Goal: Task Accomplishment & Management: Complete application form

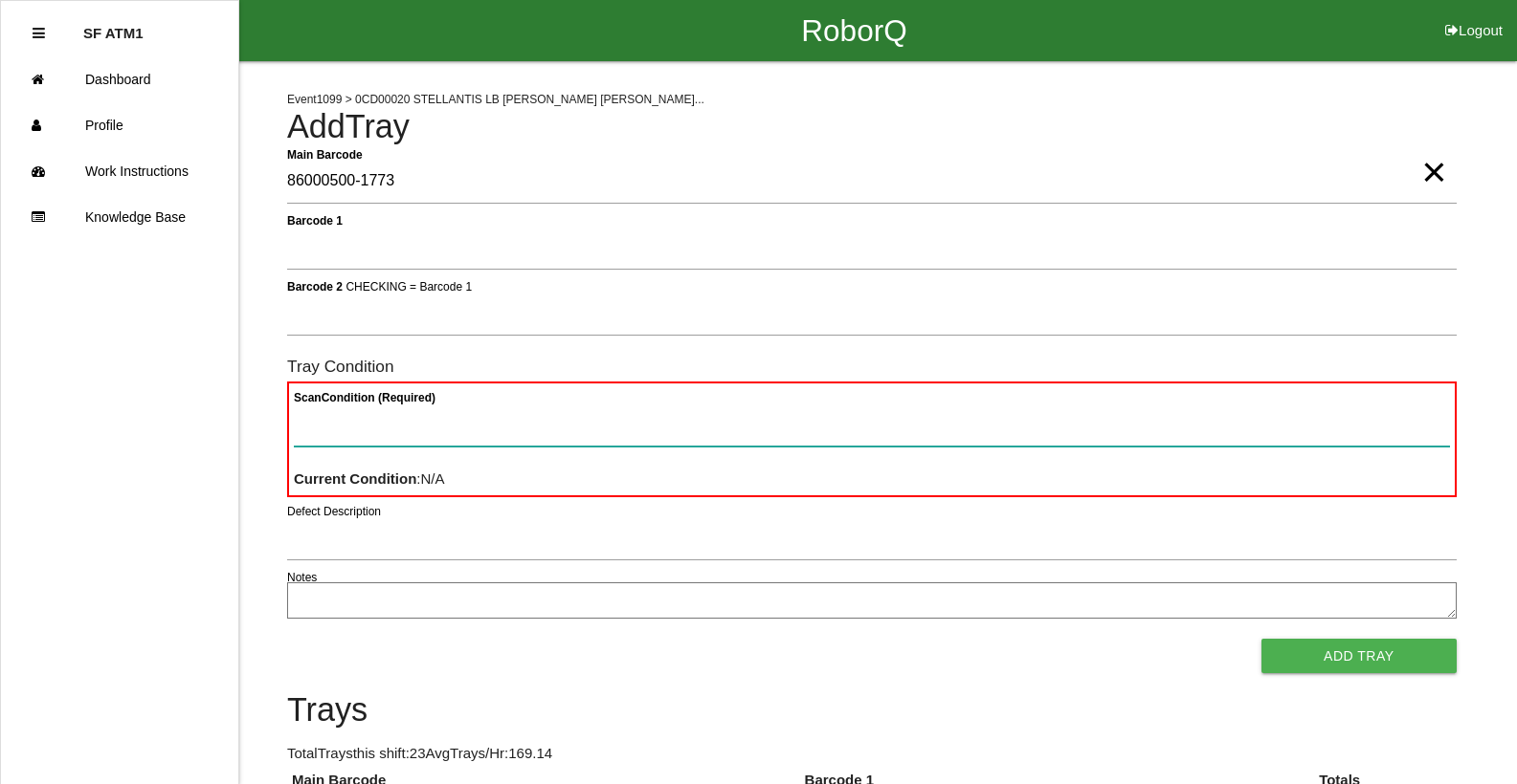
click at [606, 418] on Condition "Scan Condition (Required)" at bounding box center [871, 424] width 1155 height 44
type Condition "ba"
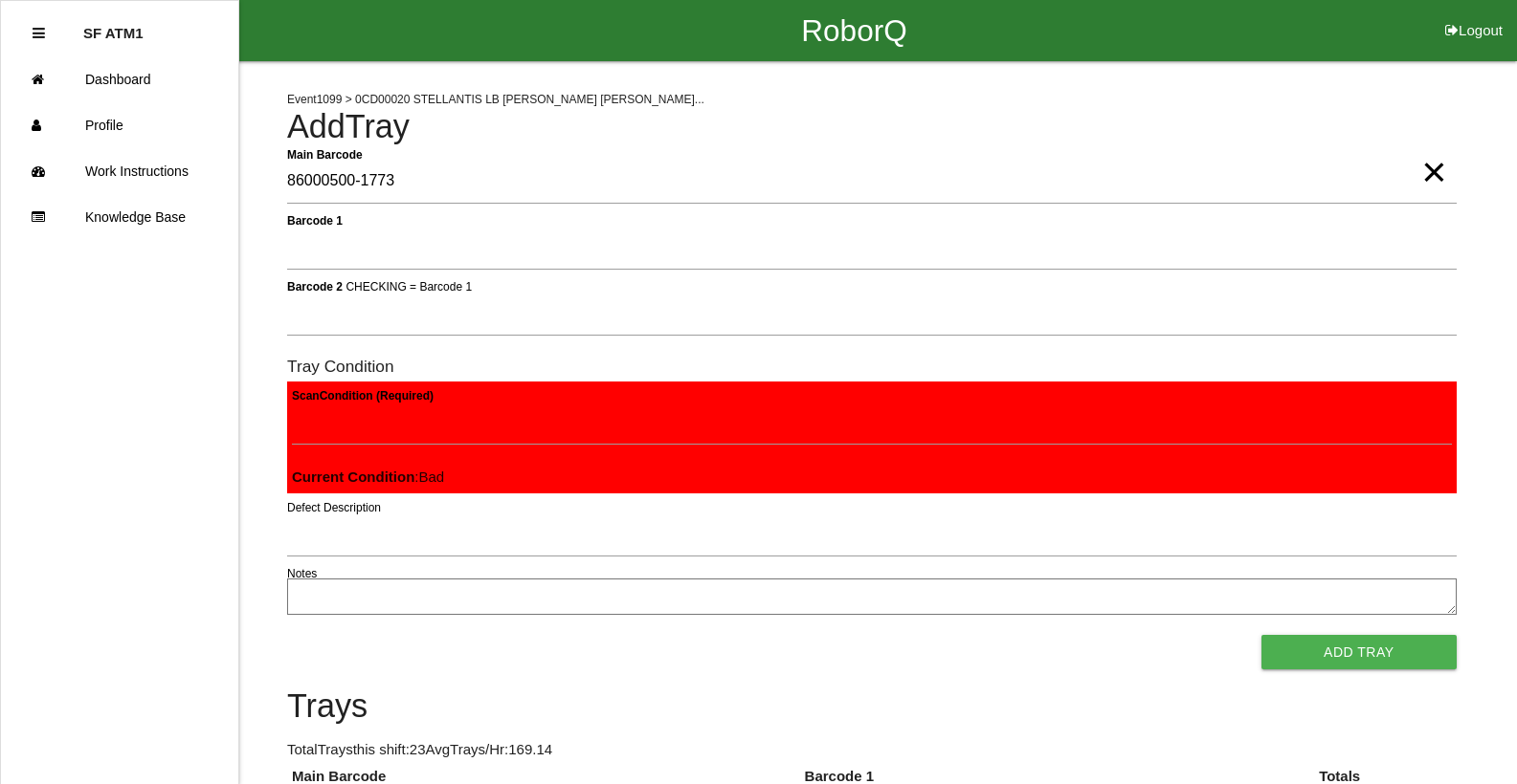
click at [1261, 635] on button "Add Tray" at bounding box center [1358, 652] width 195 height 35
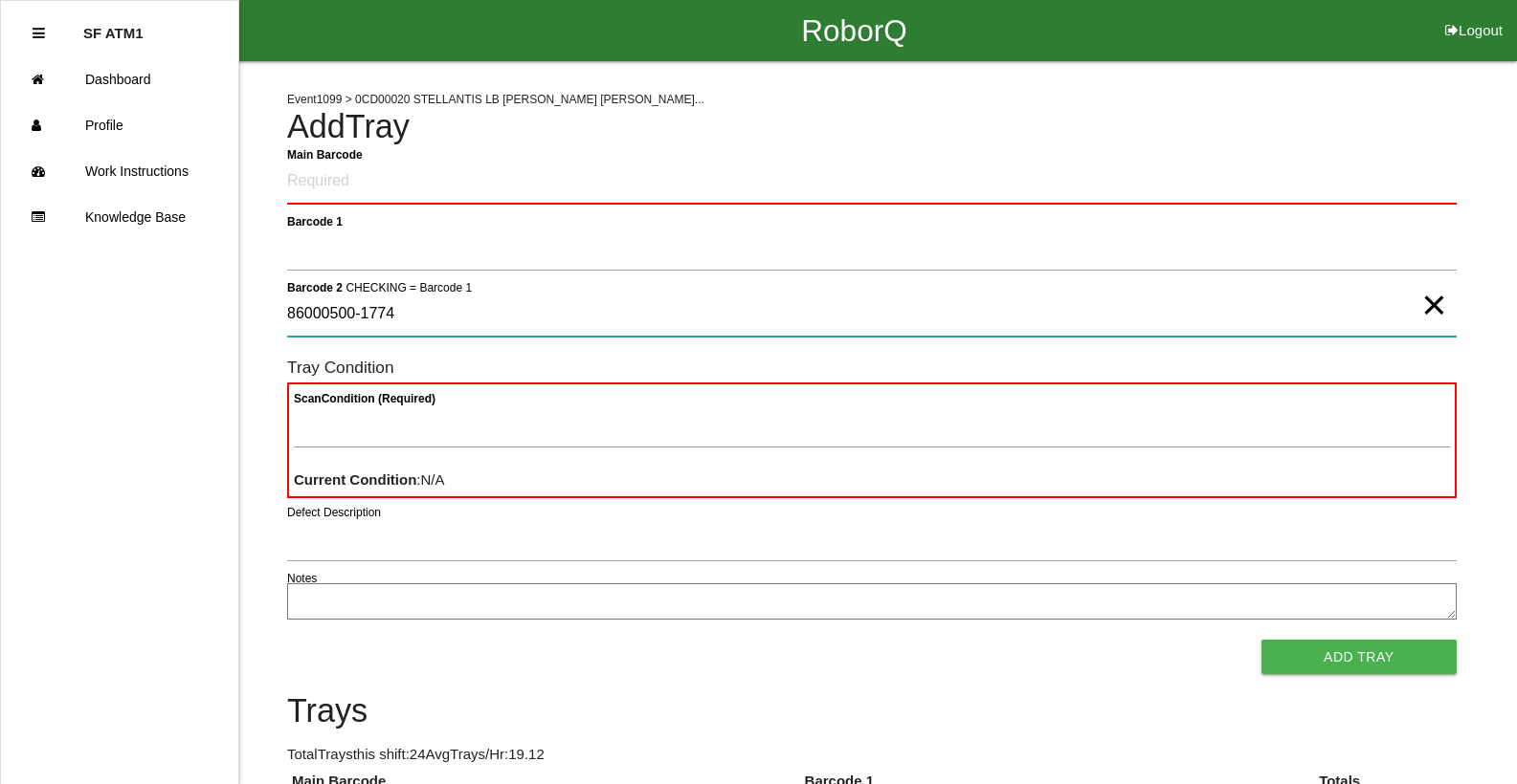
type 2 "86000500-1774"
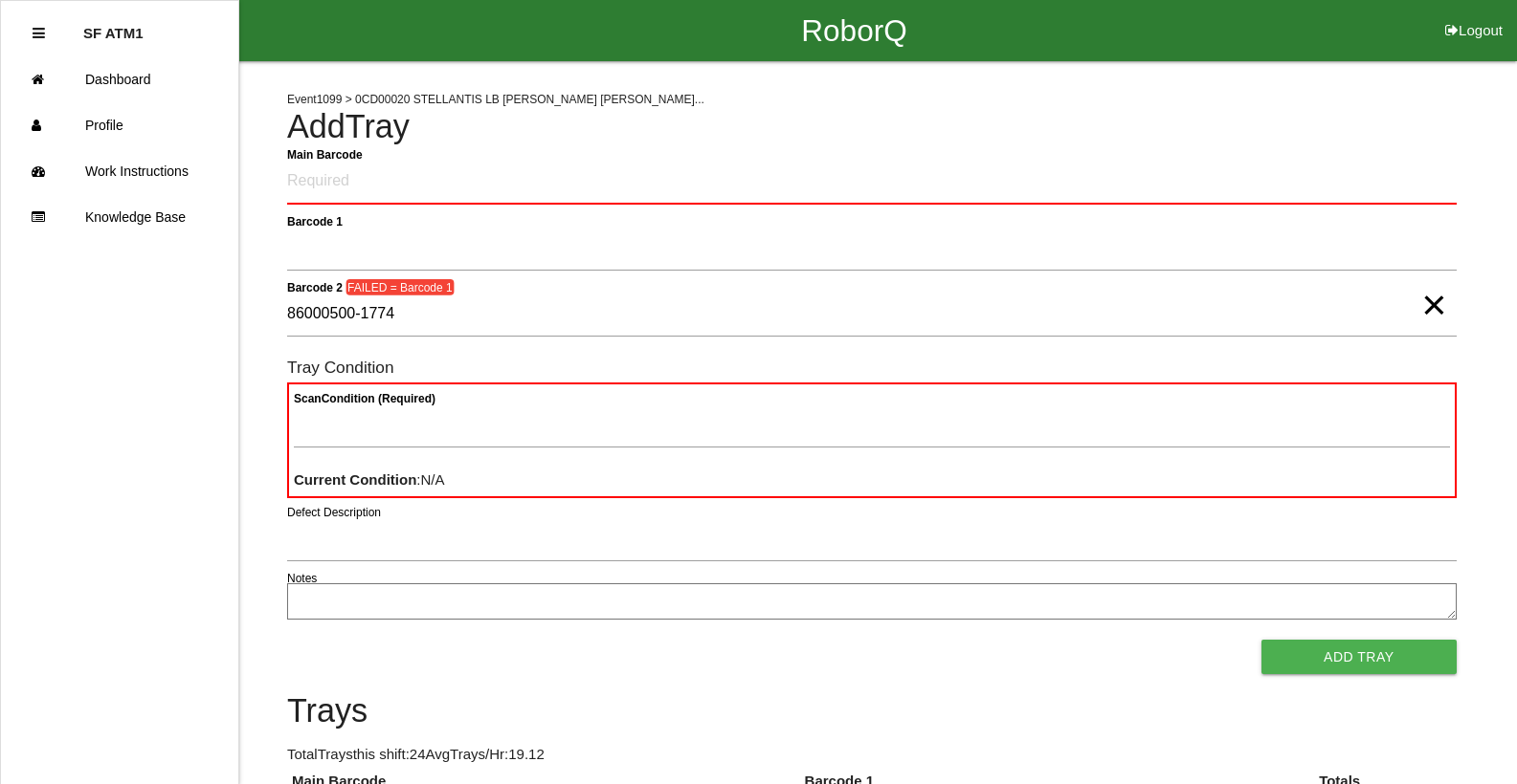
click at [1432, 298] on span "×" at bounding box center [1434, 285] width 25 height 38
click at [1407, 196] on Barcode "Main Barcode" at bounding box center [871, 182] width 1169 height 45
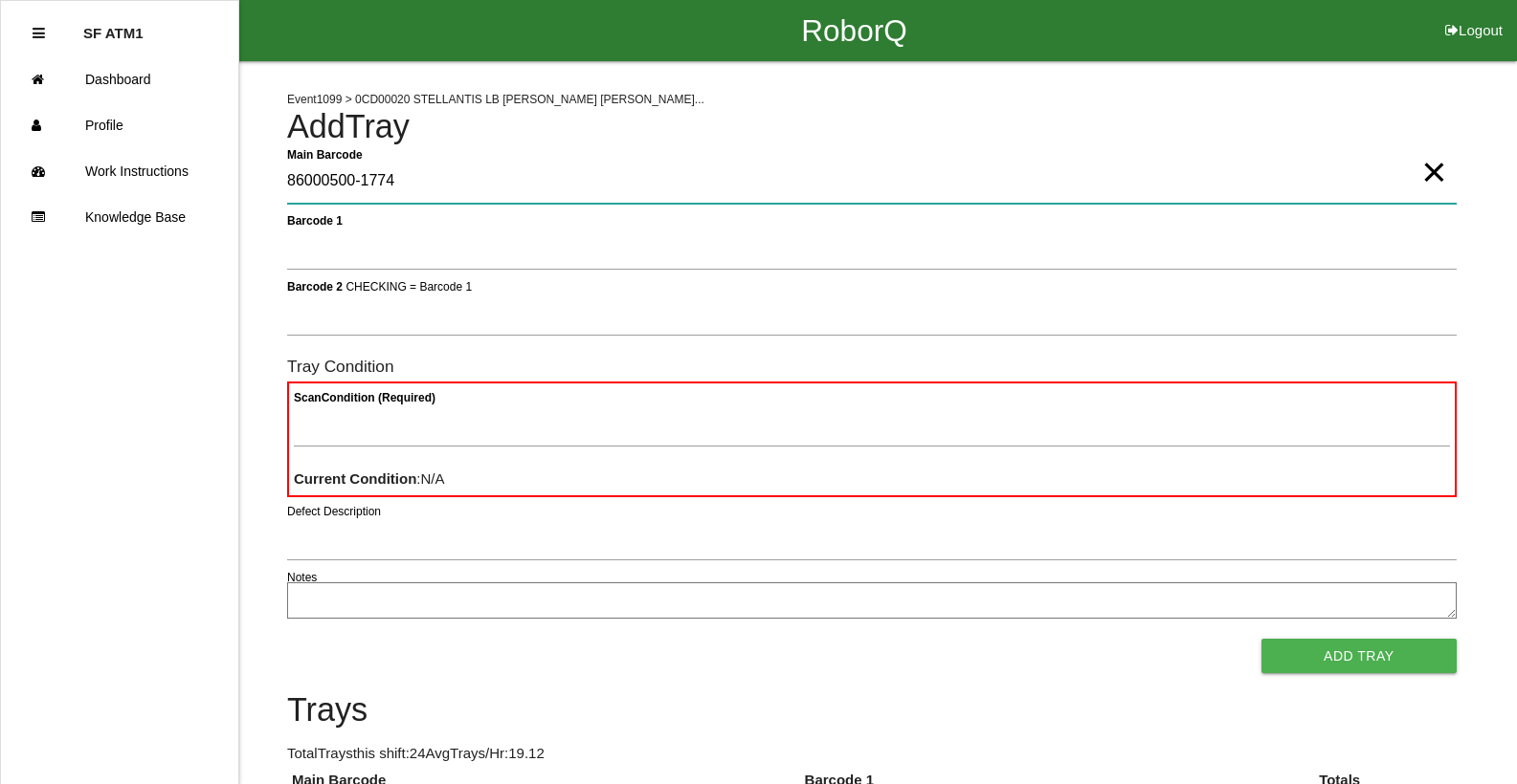
type Barcode "86000500-1774"
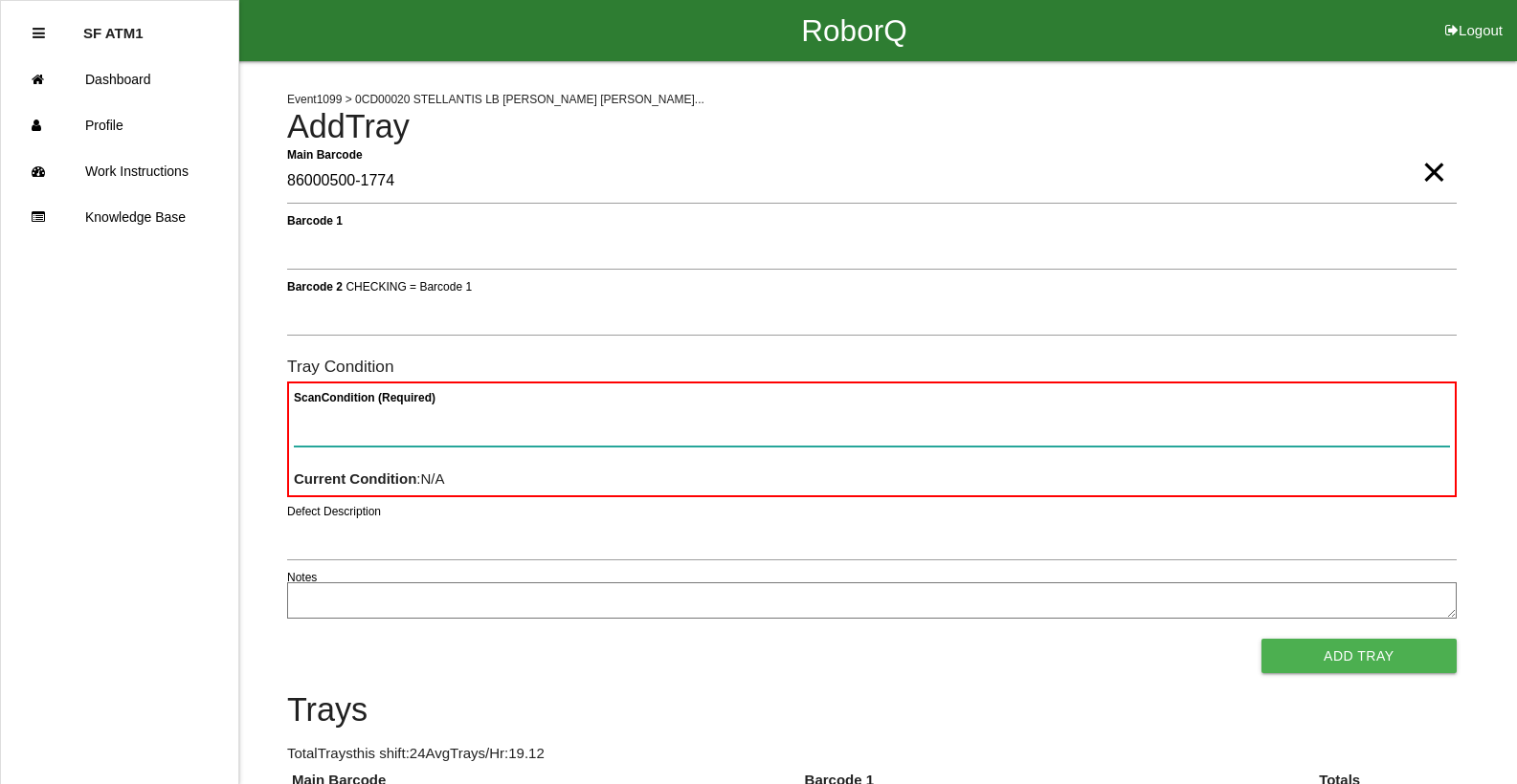
click at [825, 429] on Condition "Scan Condition (Required)" at bounding box center [871, 424] width 1155 height 44
type Condition "ba"
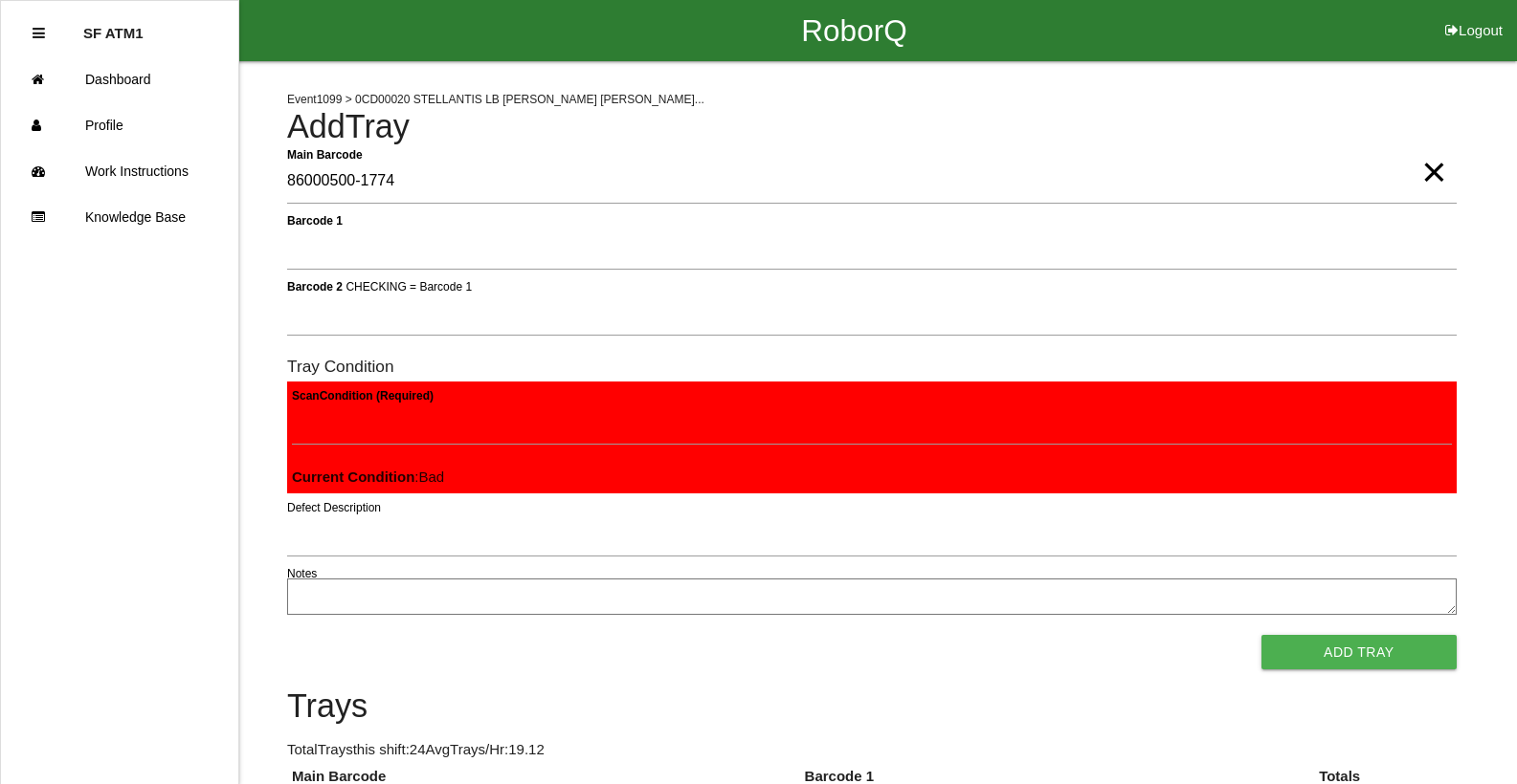
click at [1261, 635] on button "Add Tray" at bounding box center [1358, 652] width 195 height 35
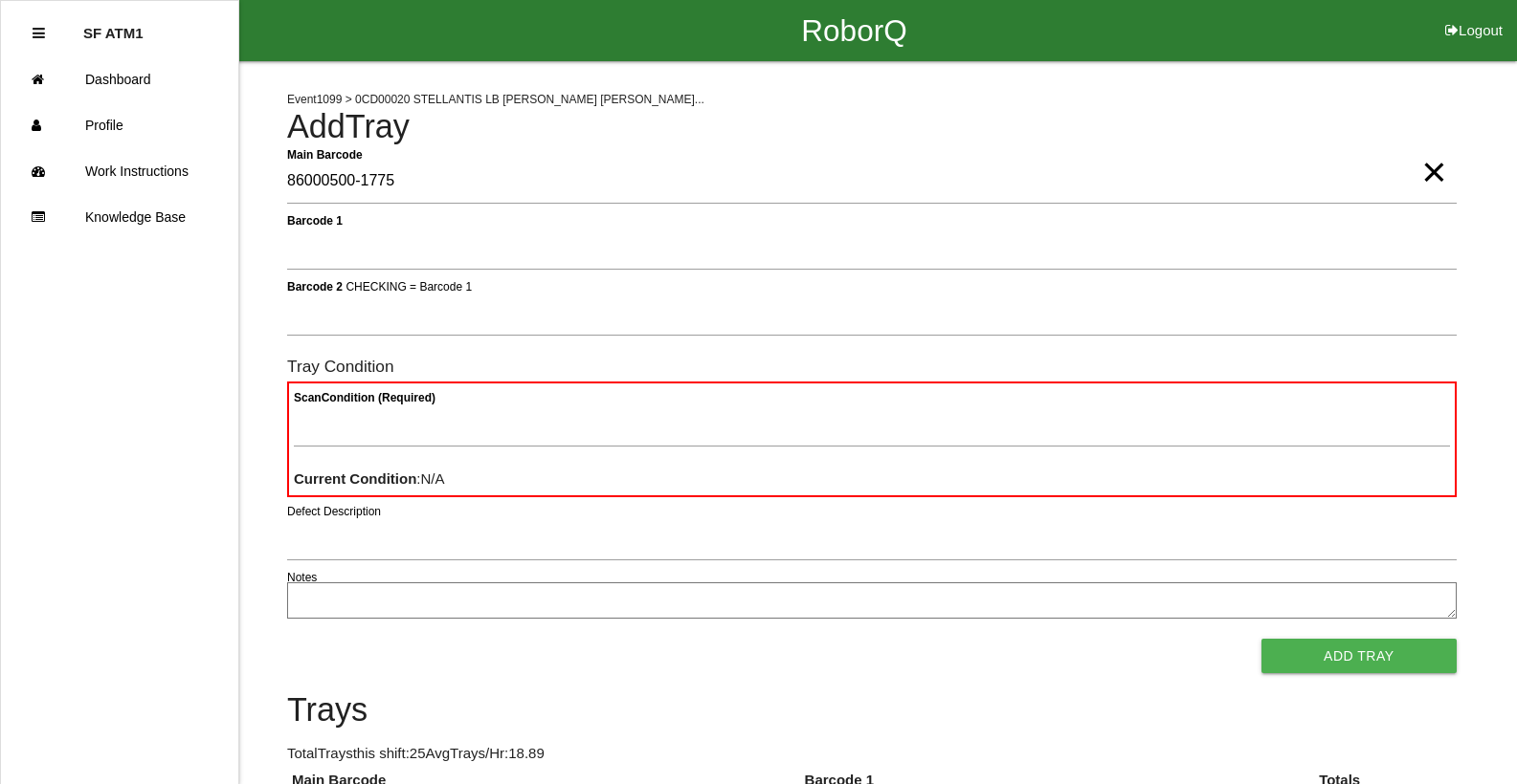
type Barcode "86000500-1775"
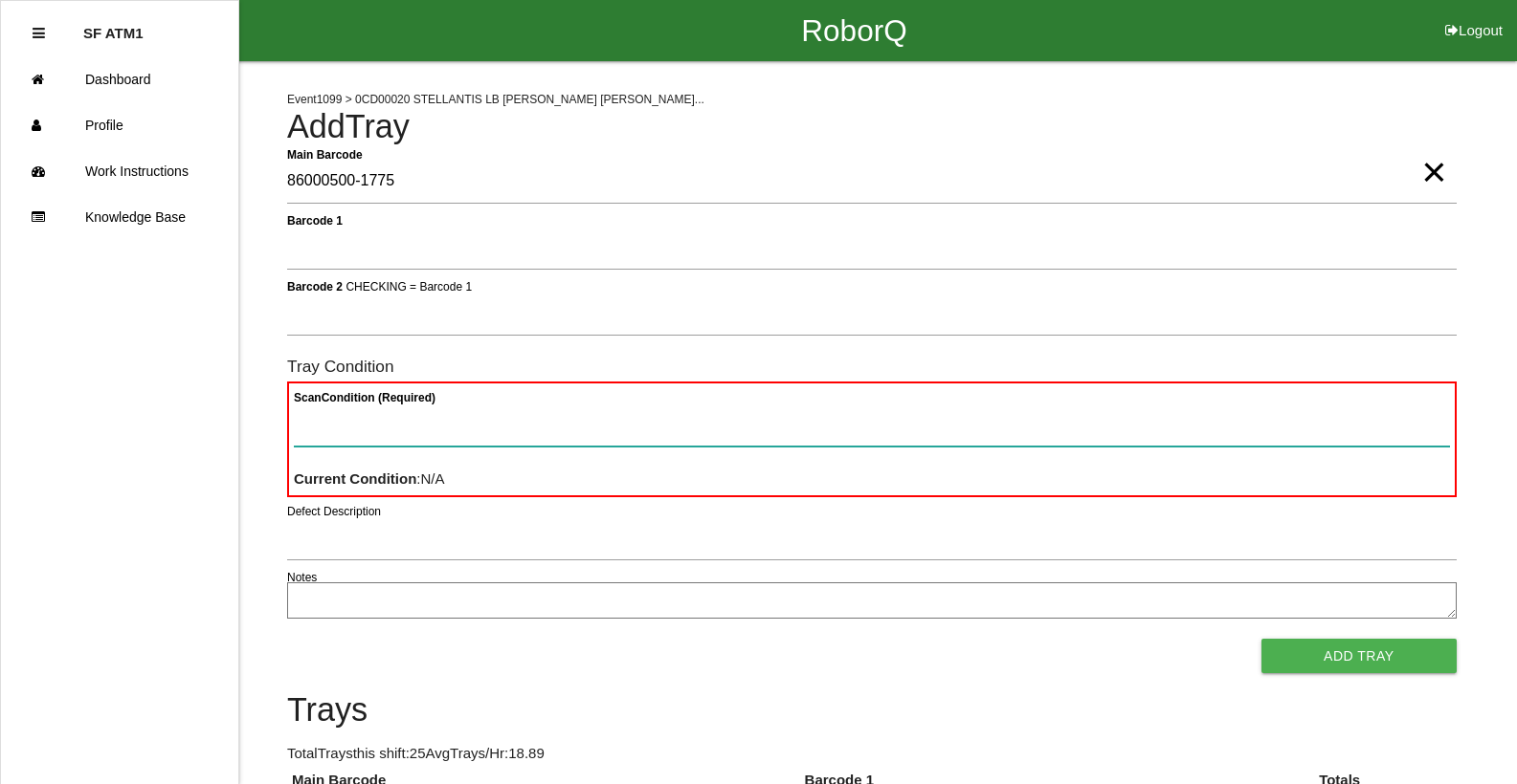
click at [826, 437] on Condition "Scan Condition (Required)" at bounding box center [871, 424] width 1155 height 44
type Condition "ba"
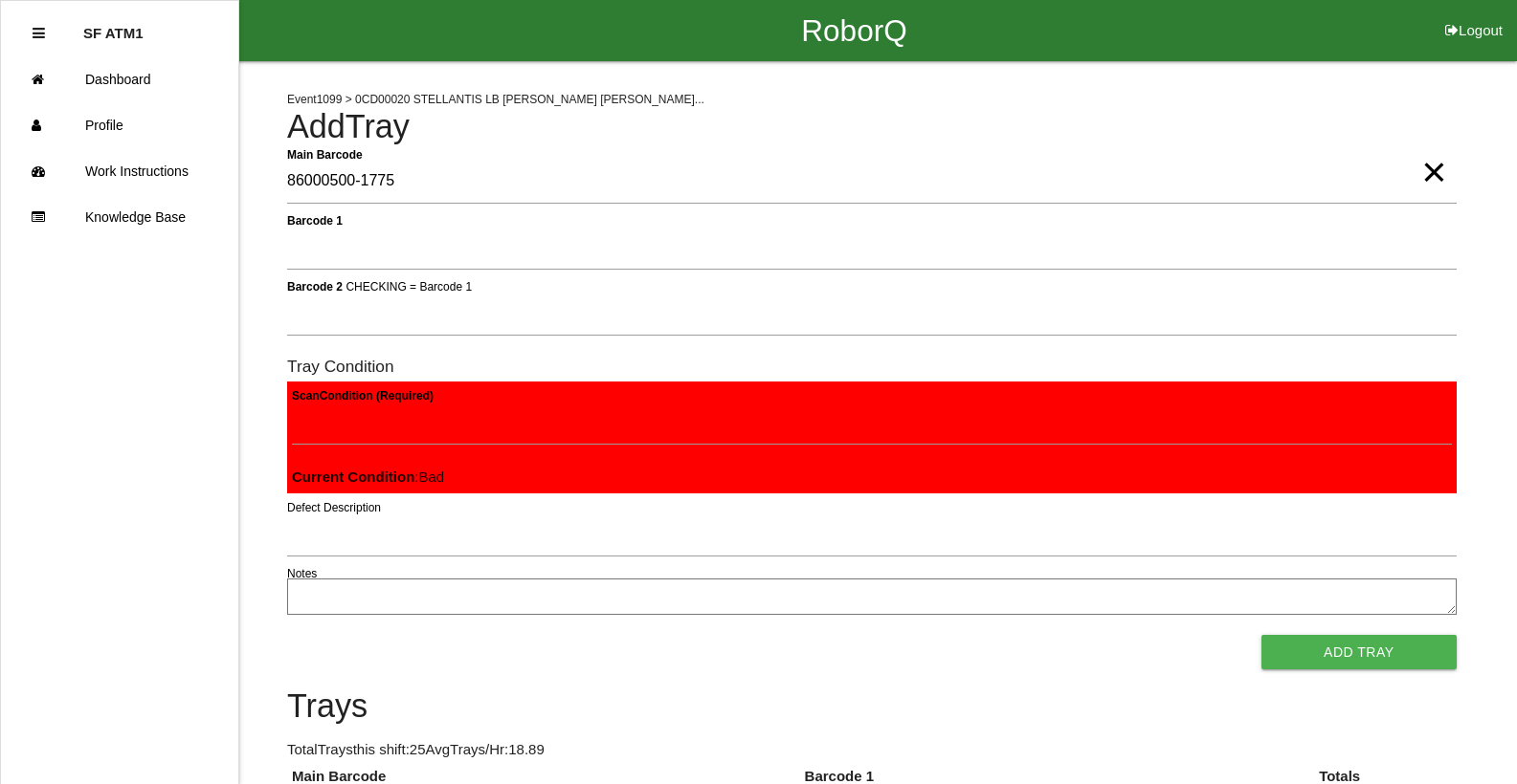
click button "Add Tray" at bounding box center [1358, 652] width 195 height 35
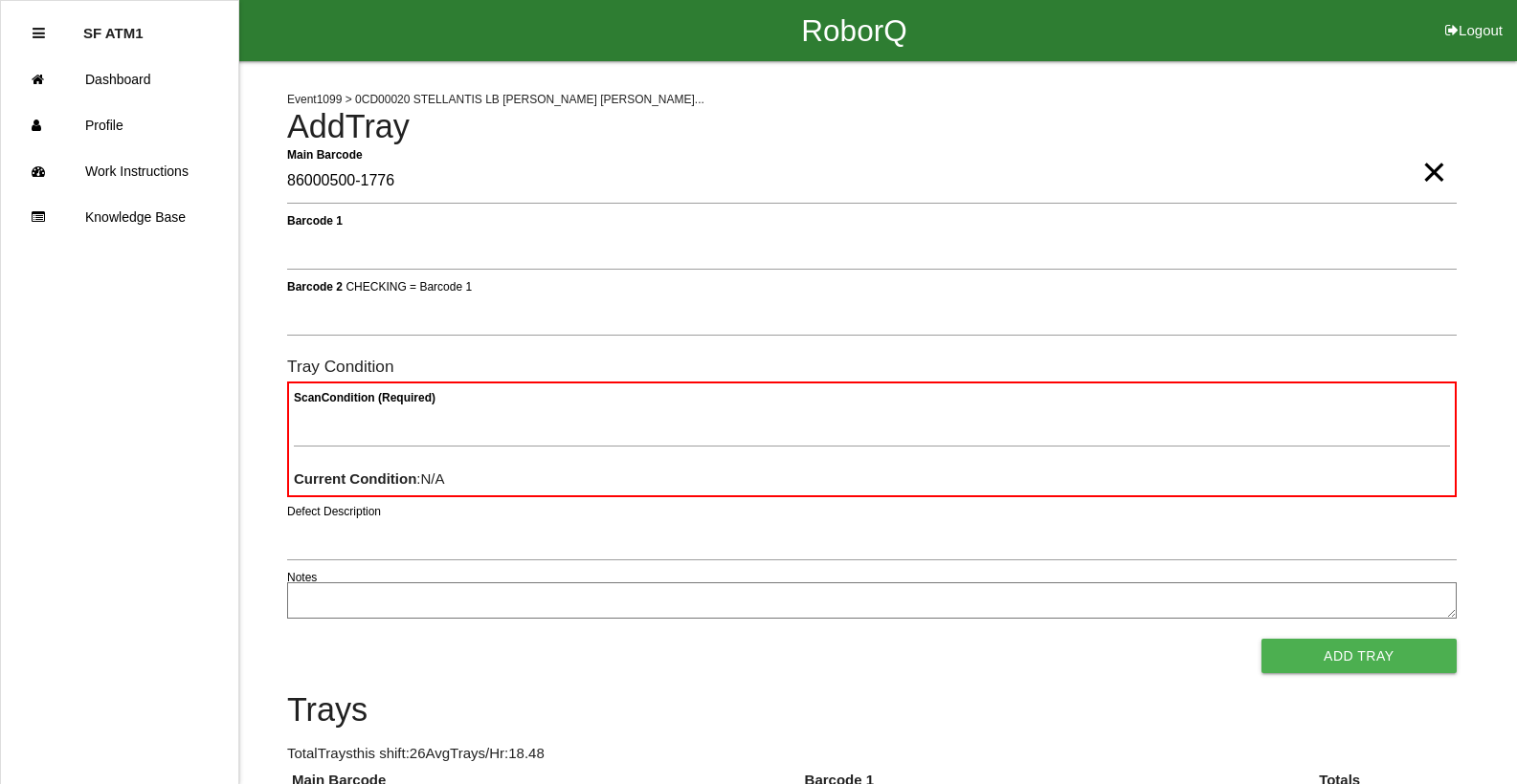
type Barcode "86000500-1776"
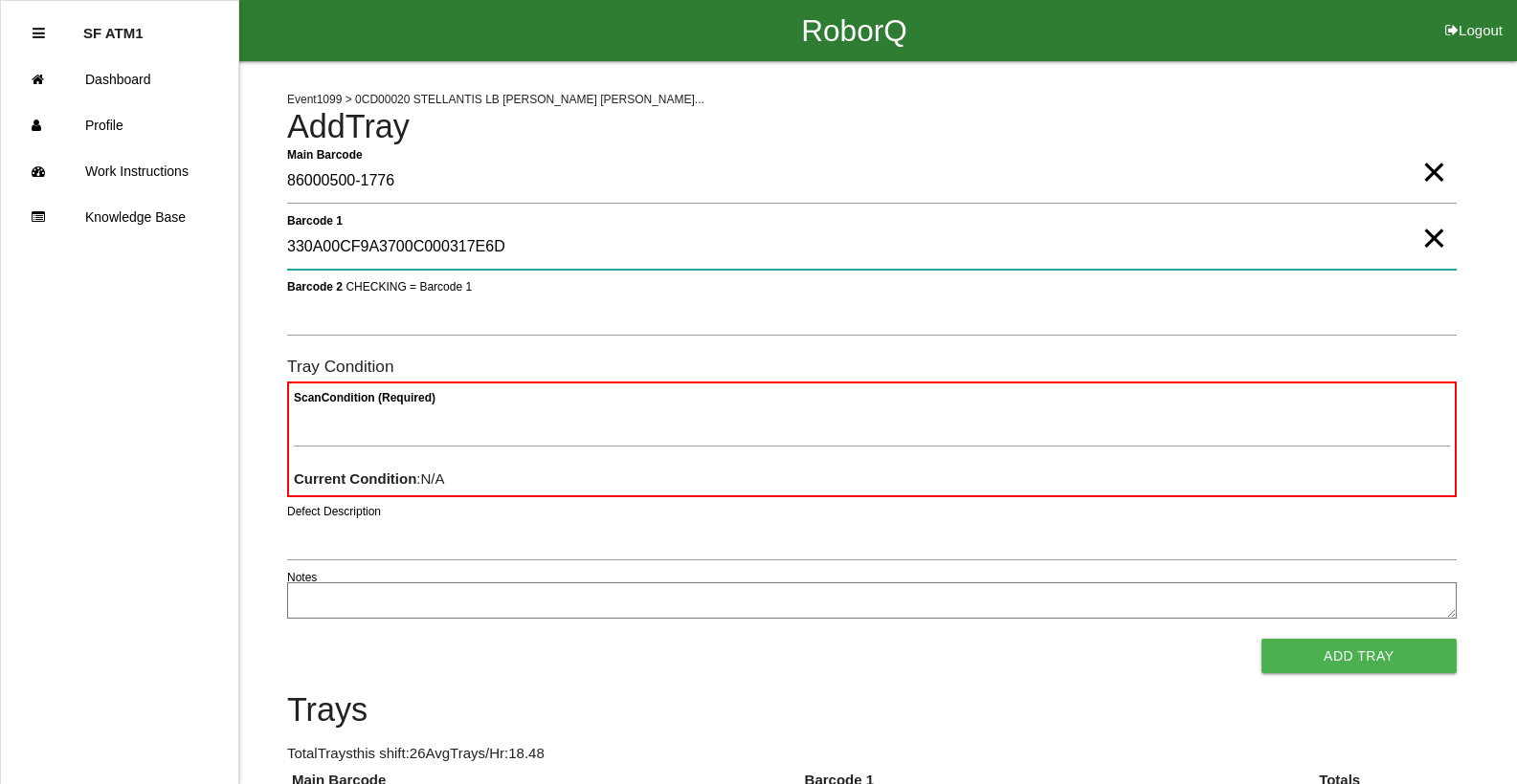
type 1 "330A00CF9A3700C000317E6D"
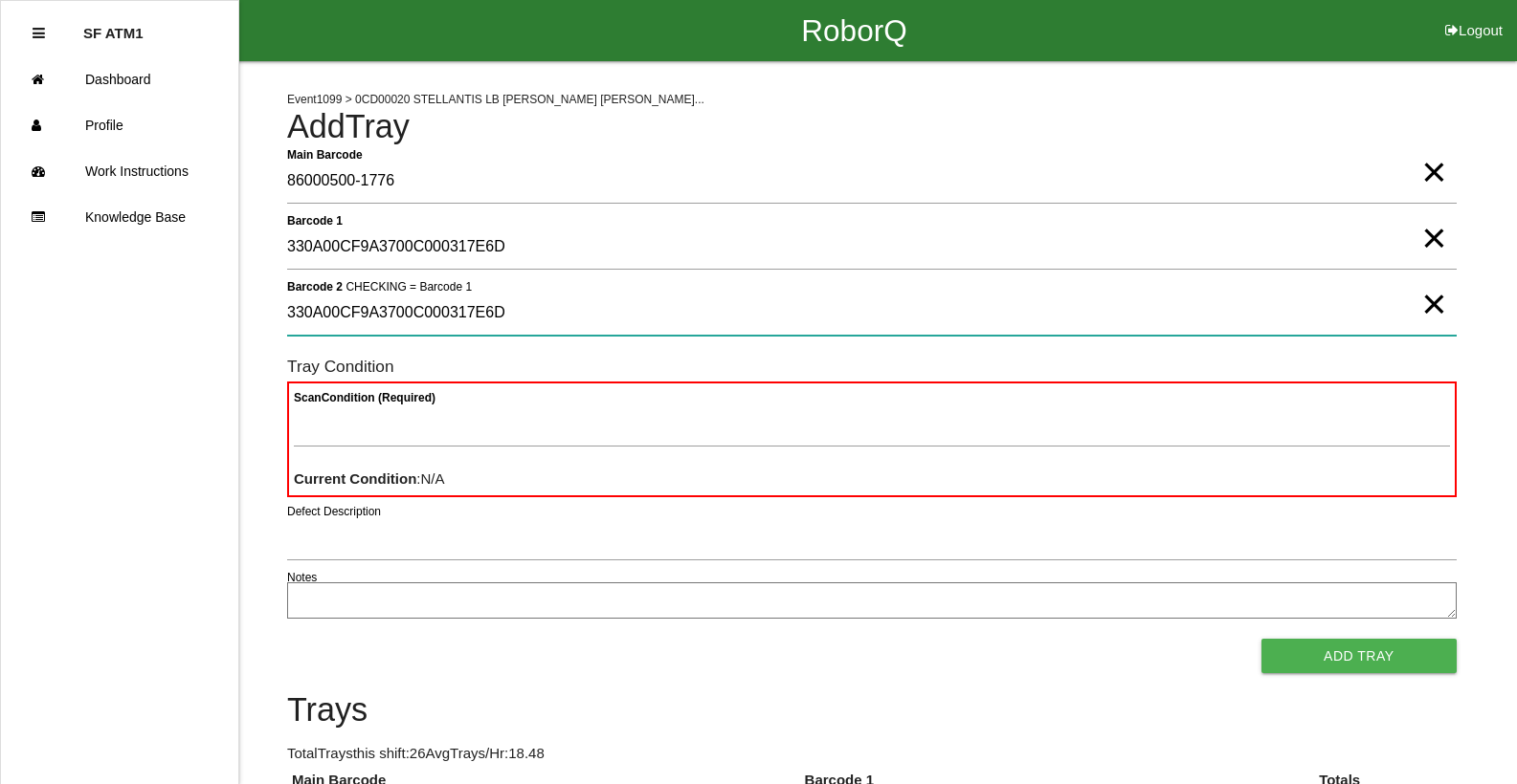
type 2 "330A00CF9A3700C000317E6D"
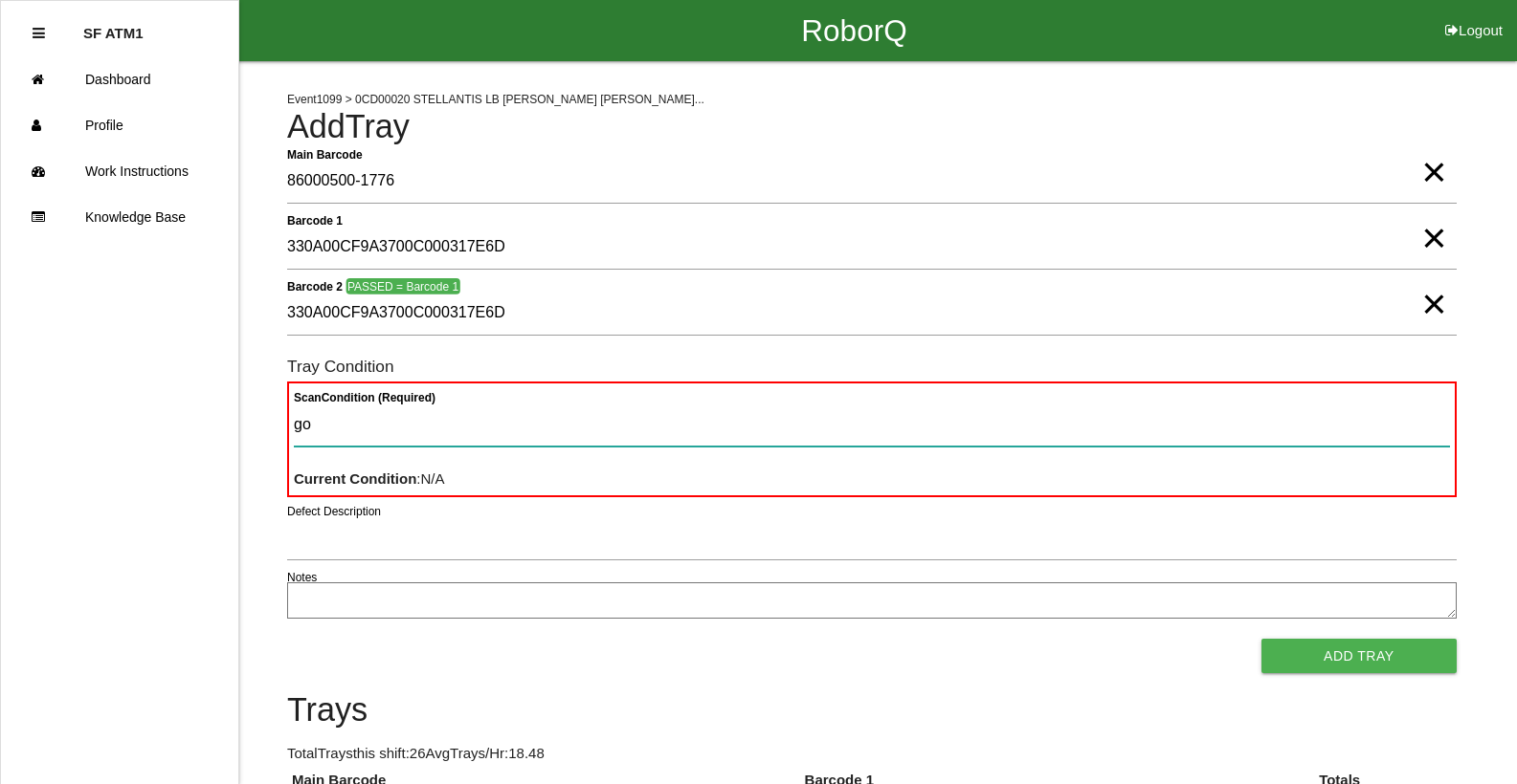
type Condition "goo"
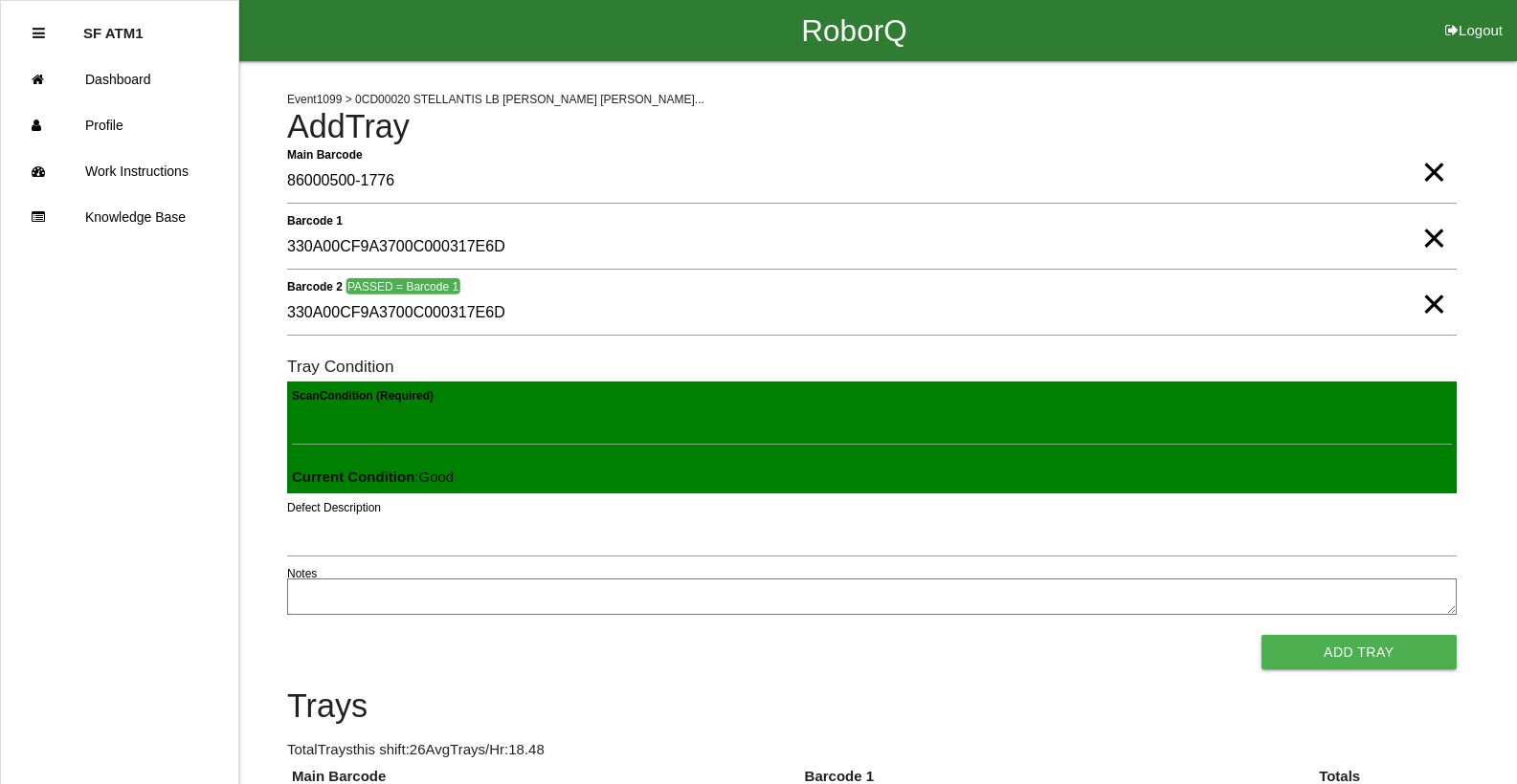
click at [1261, 635] on button "Add Tray" at bounding box center [1358, 652] width 195 height 35
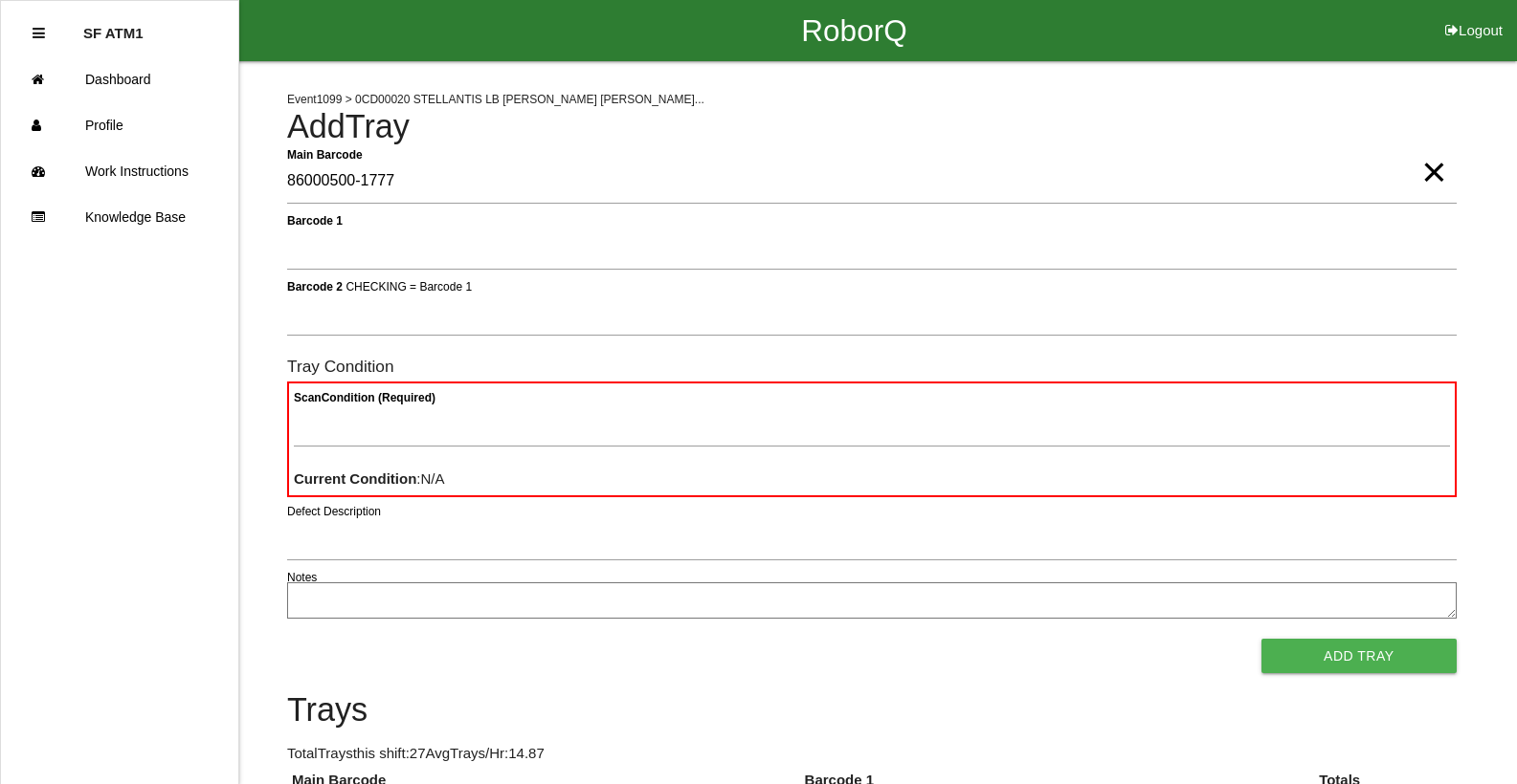
type Barcode "86000500-1777"
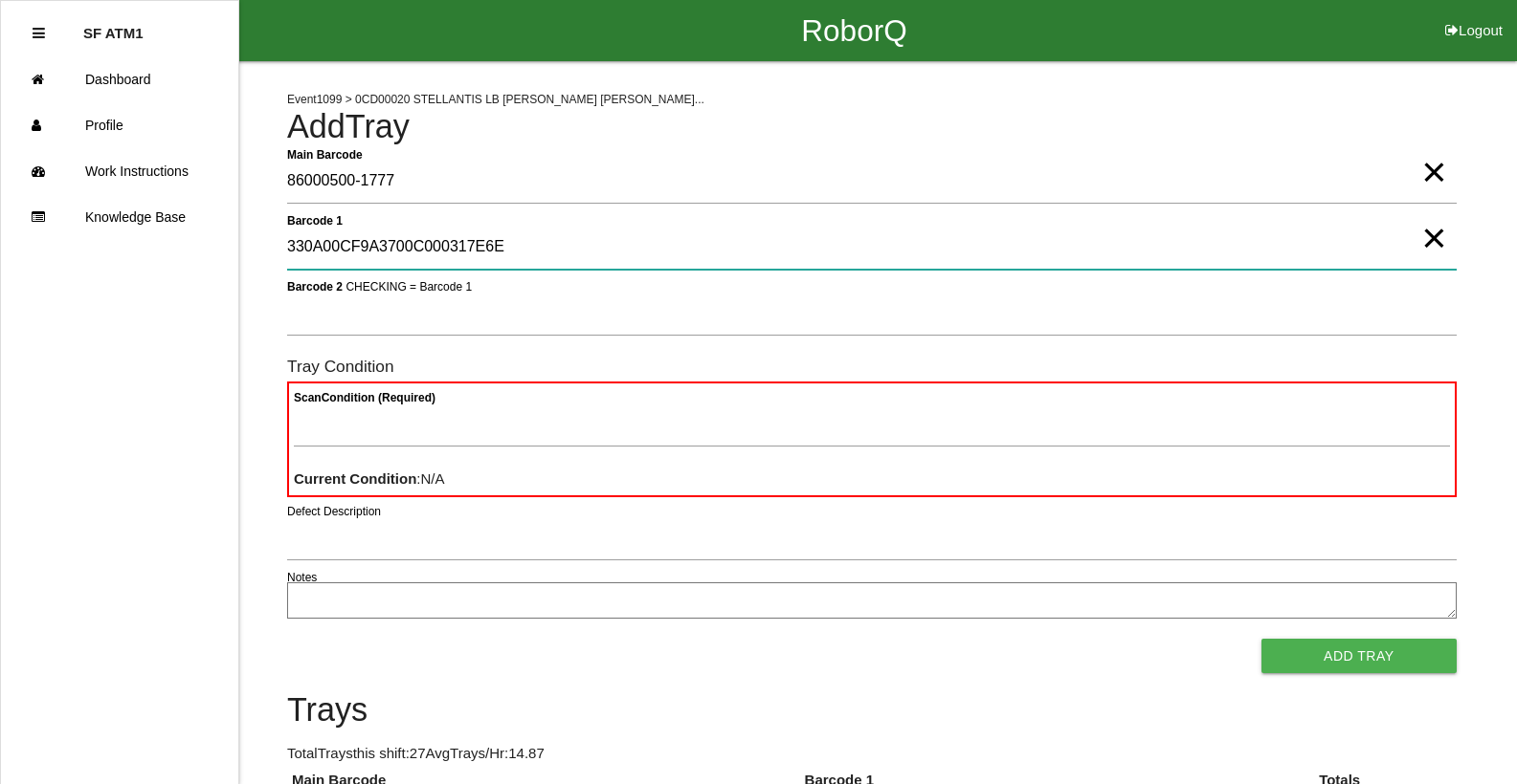
type 1 "330A00CF9A3700C000317E6E"
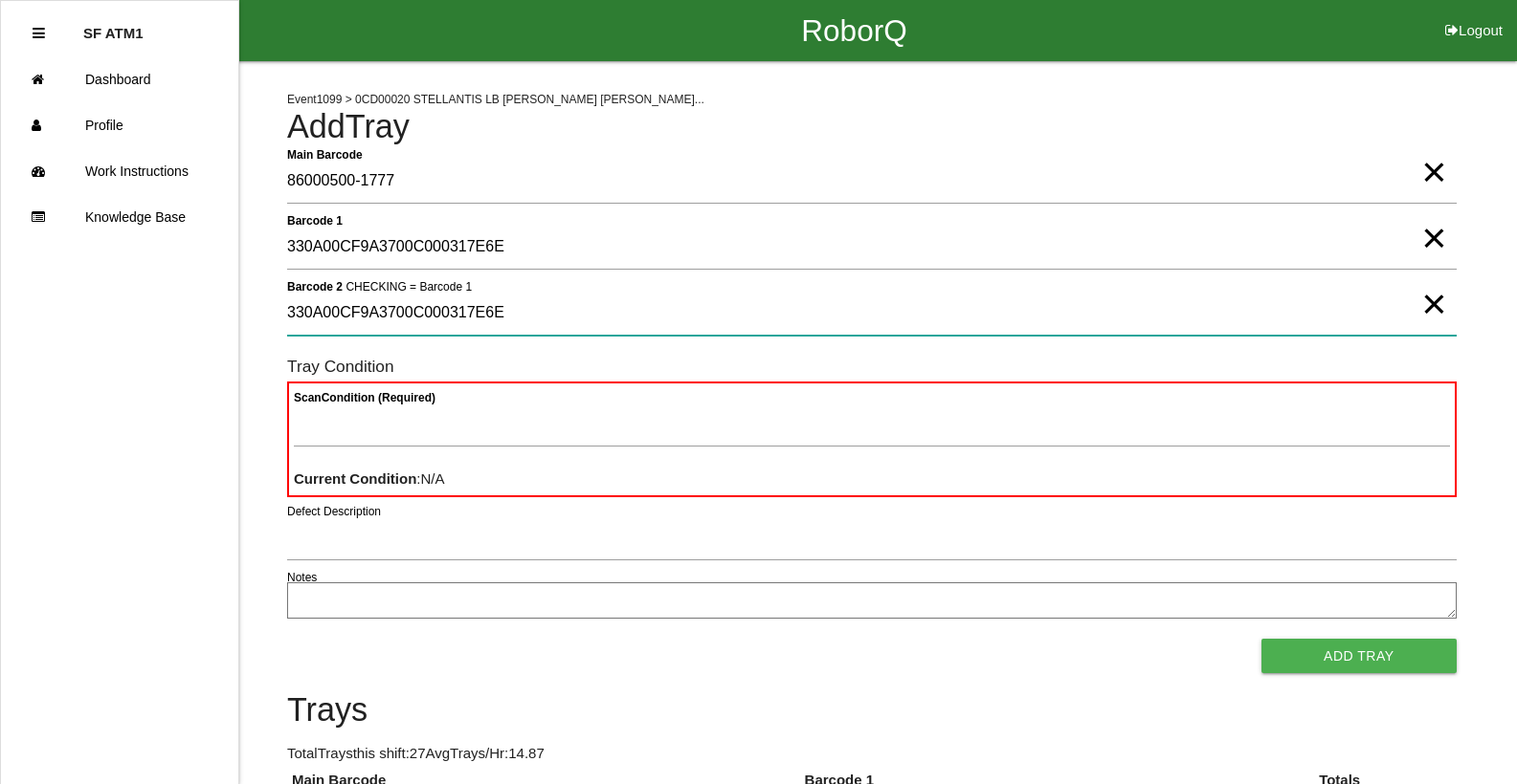
type 2 "330A00CF9A3700C000317E6E"
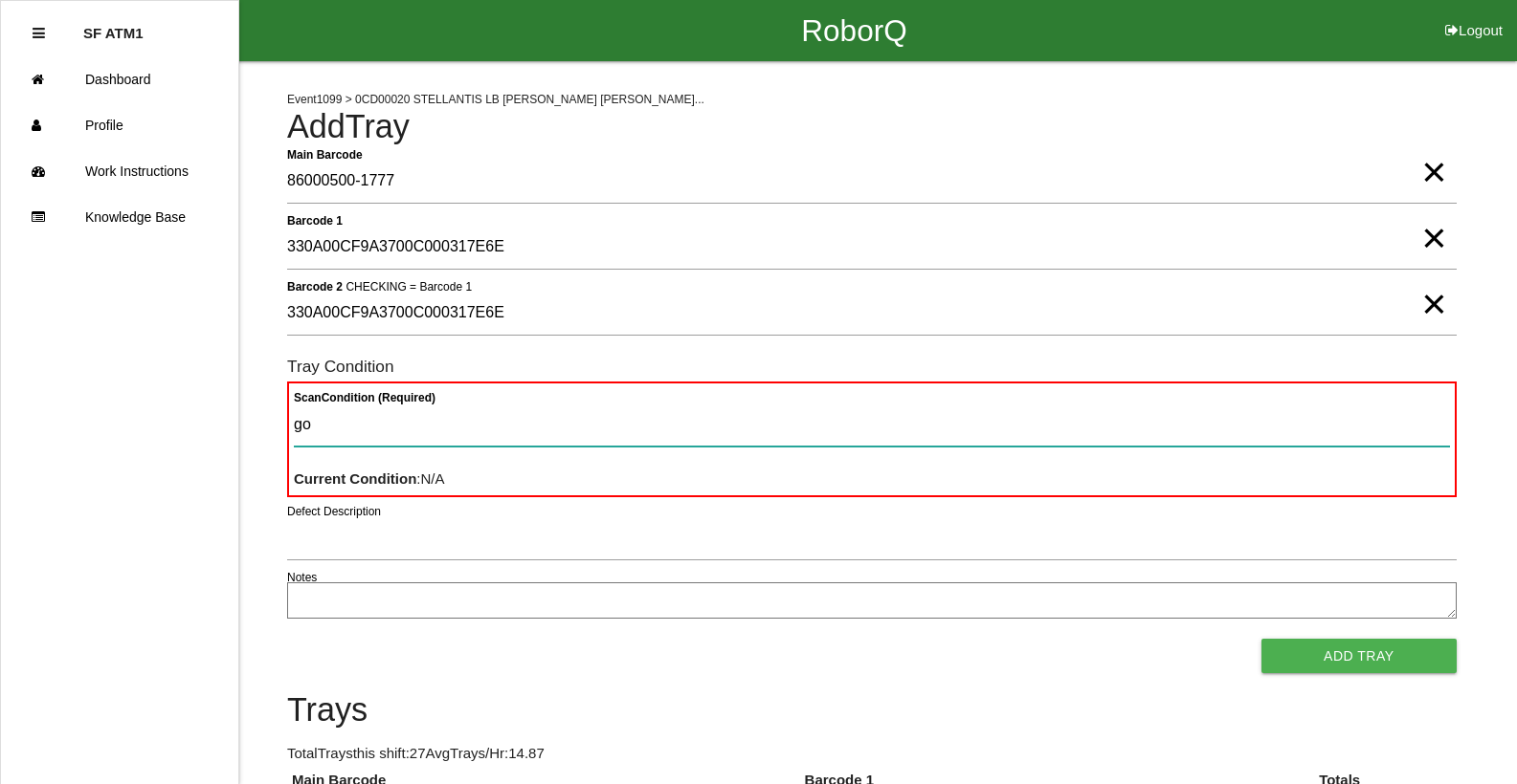
type Condition "goo"
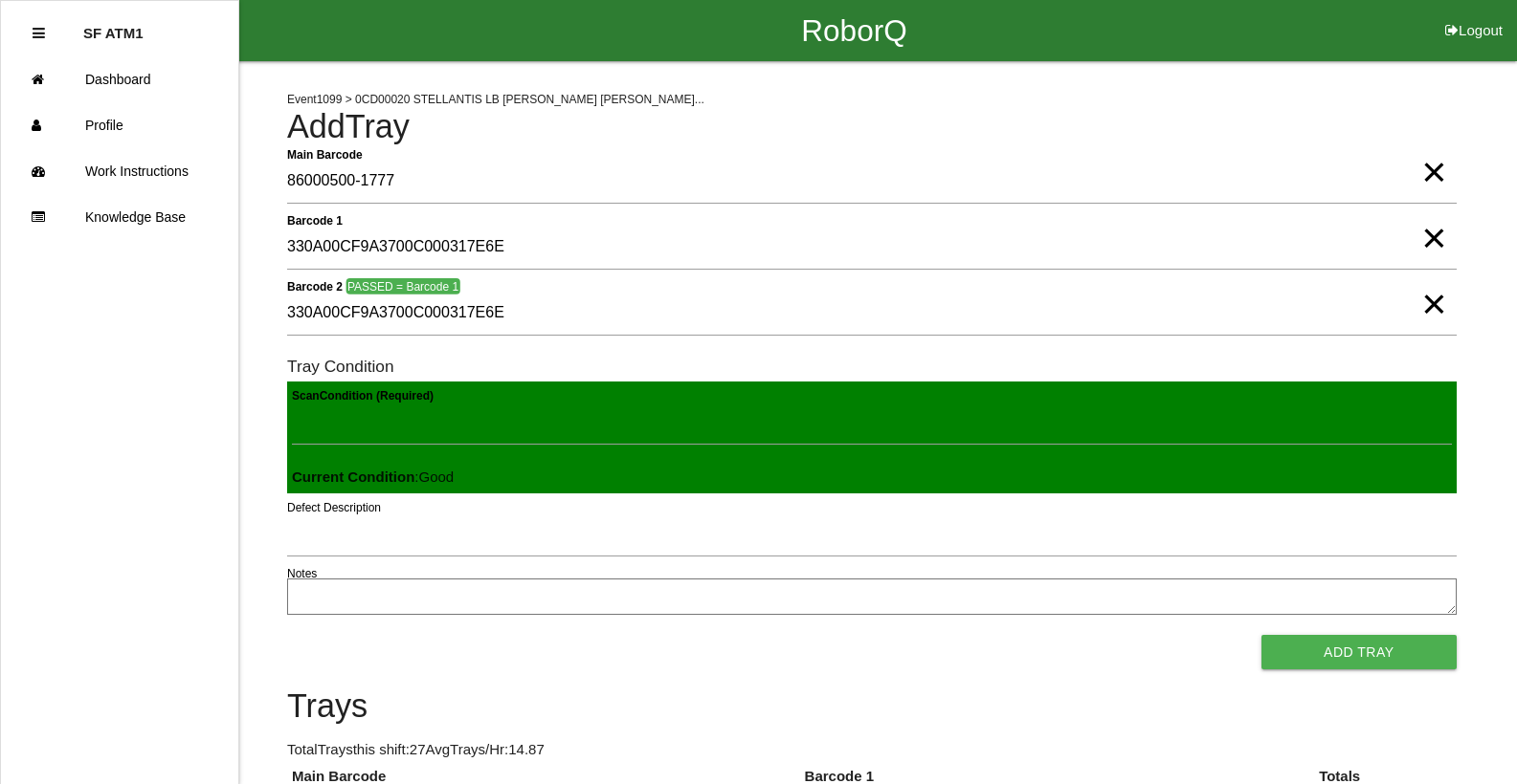
click at [1261, 635] on button "Add Tray" at bounding box center [1358, 652] width 195 height 35
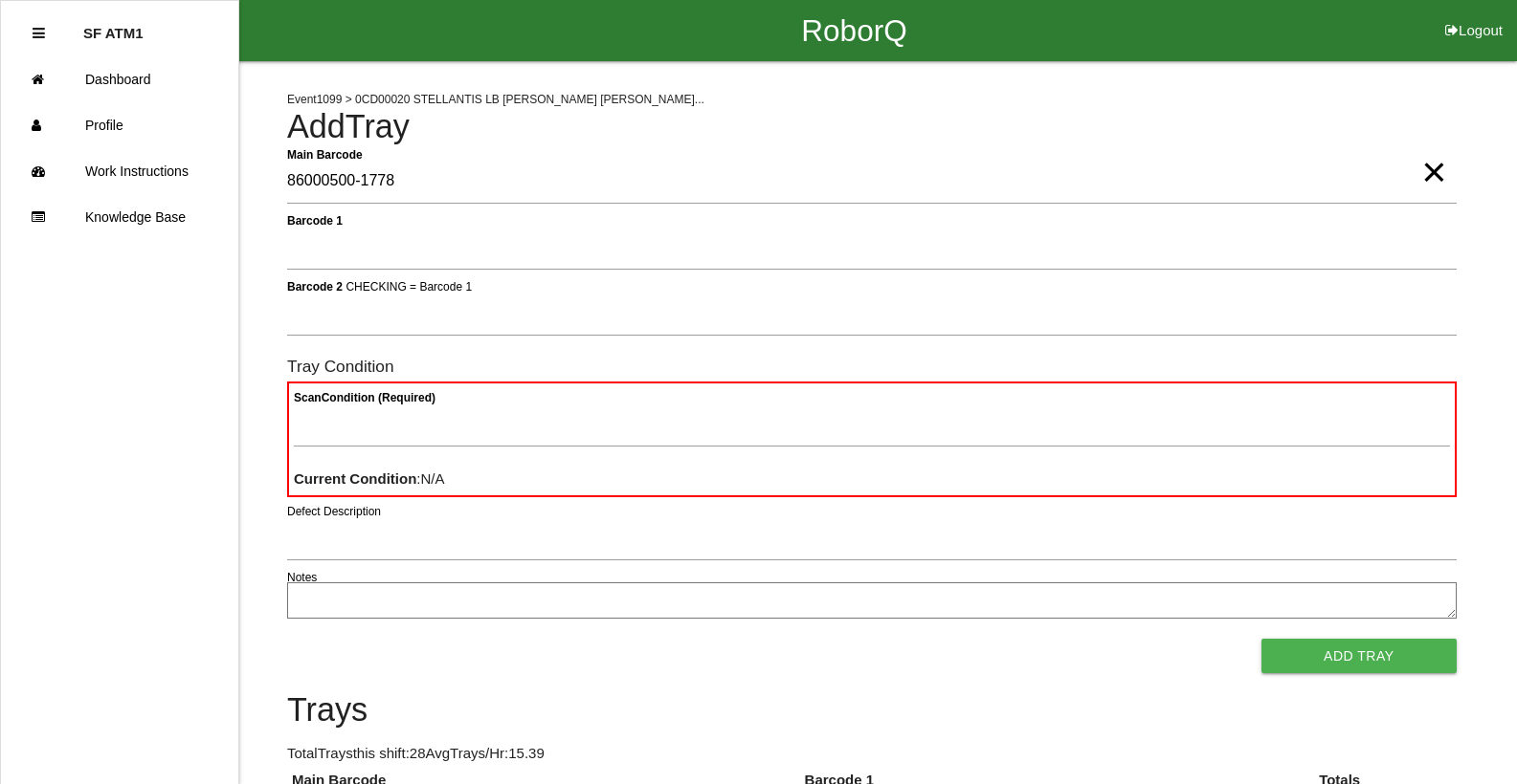
type Barcode "86000500-1778"
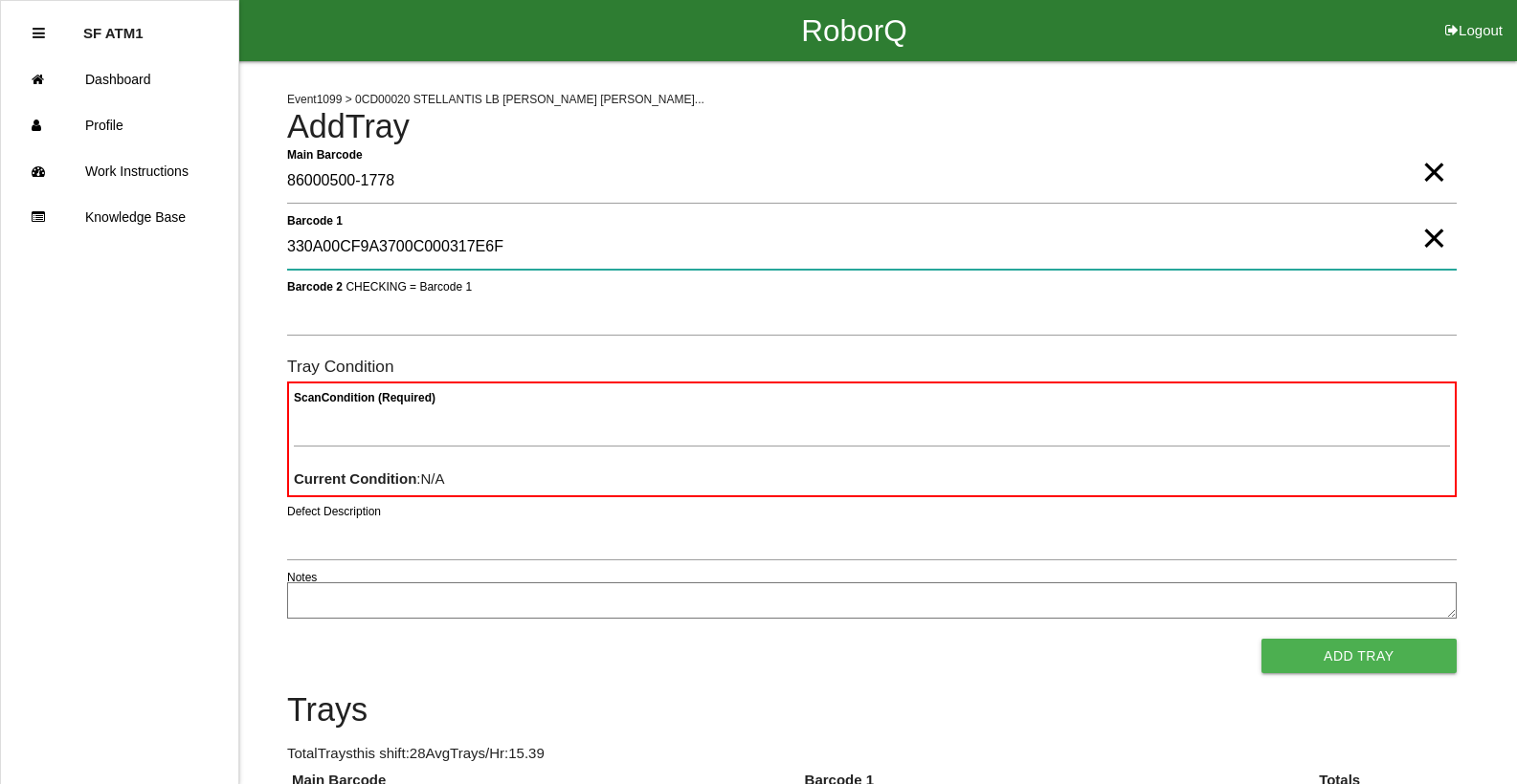
type 1 "330A00CF9A3700C000317E6F"
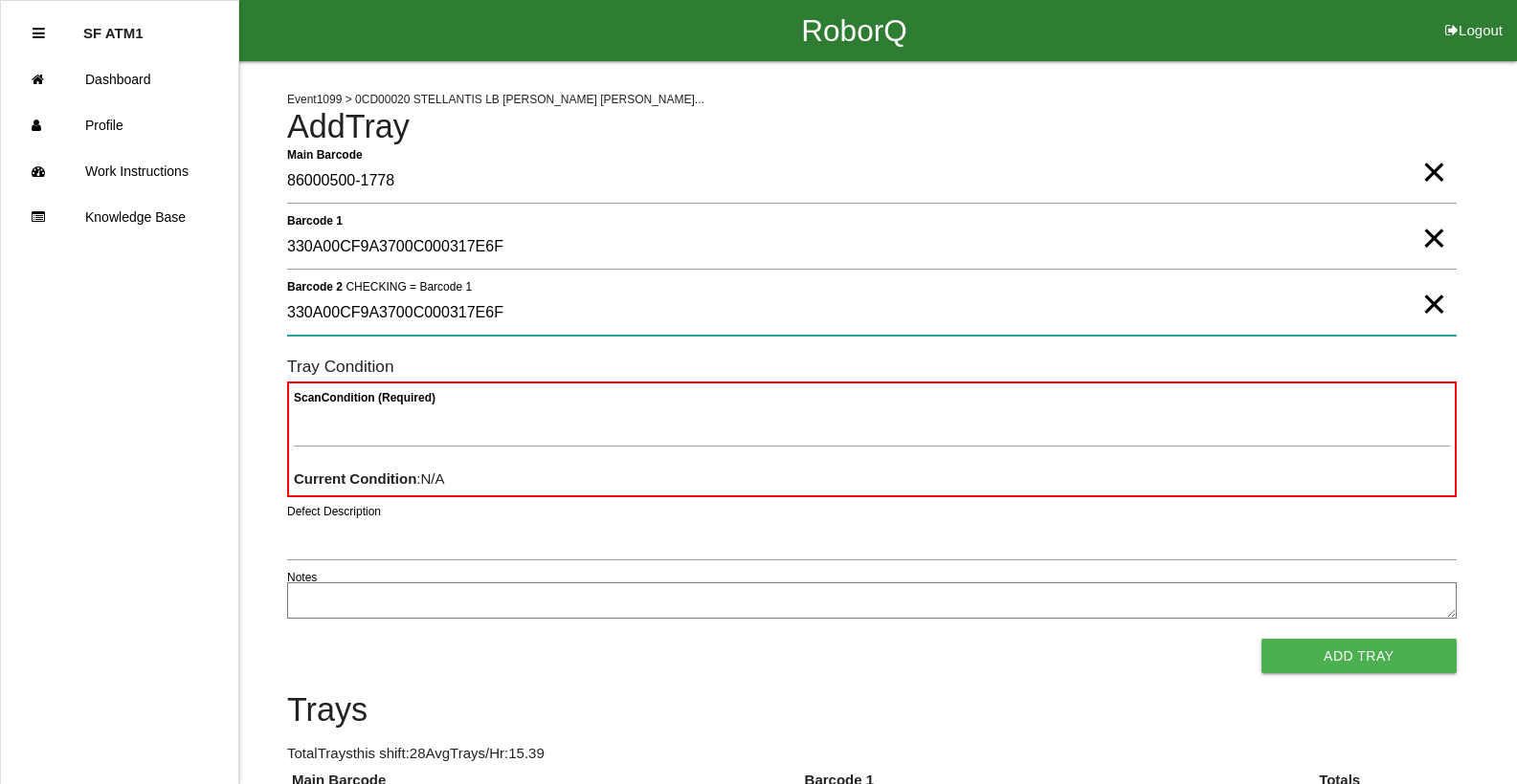
type 2 "330A00CF9A3700C000317E6F"
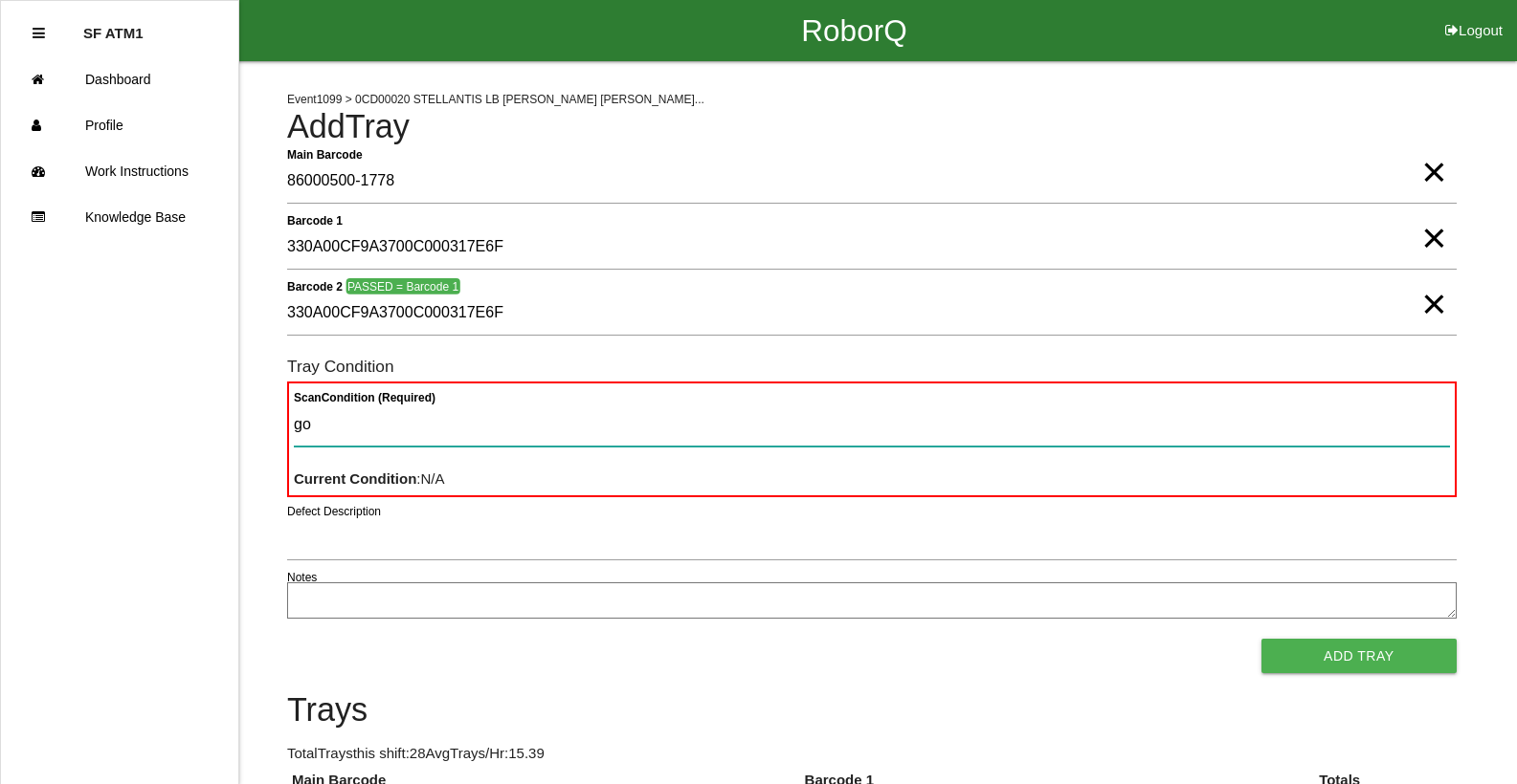
type Condition "goo"
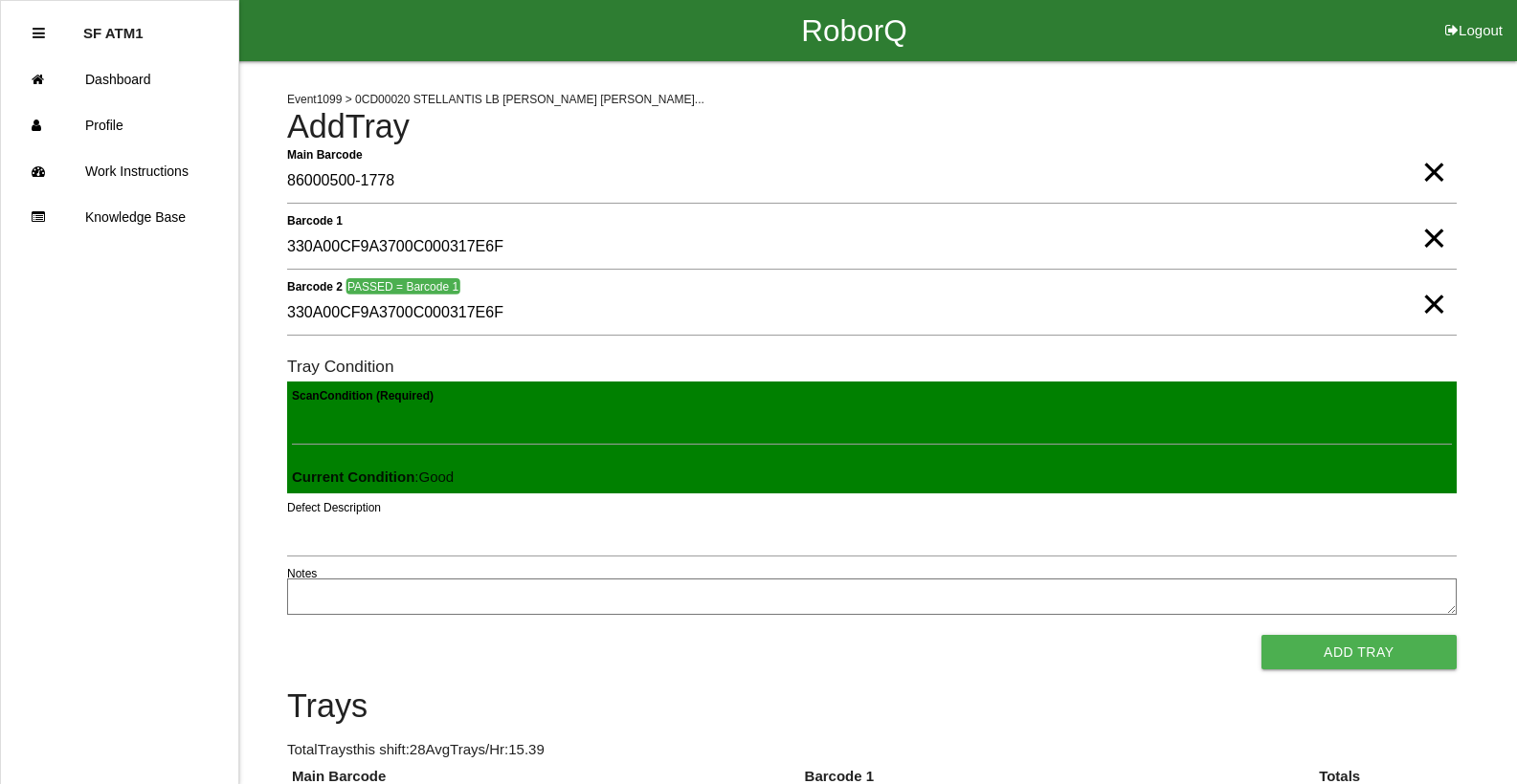
click at [1261, 635] on button "Add Tray" at bounding box center [1358, 652] width 195 height 35
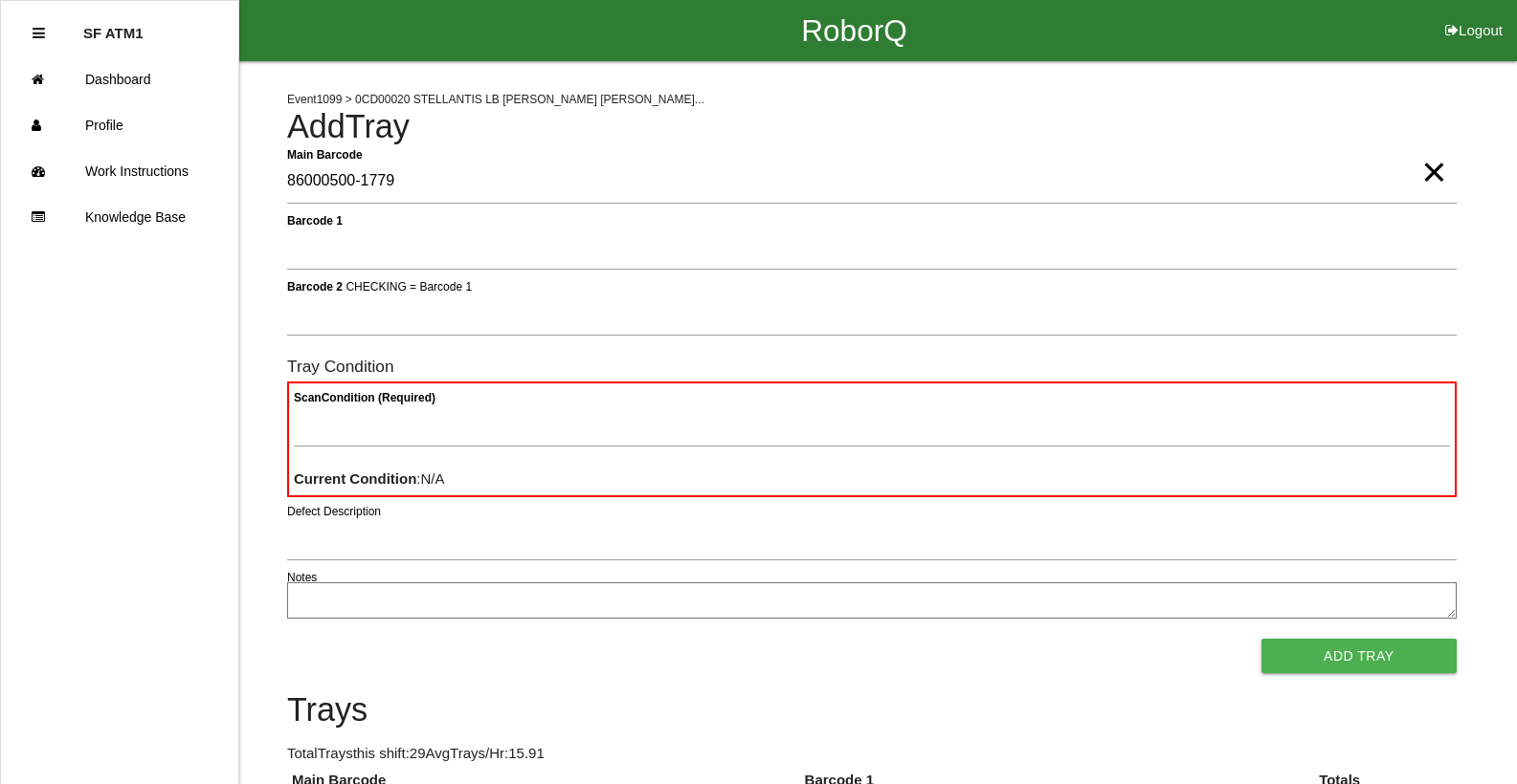
type Barcode "86000500-1779"
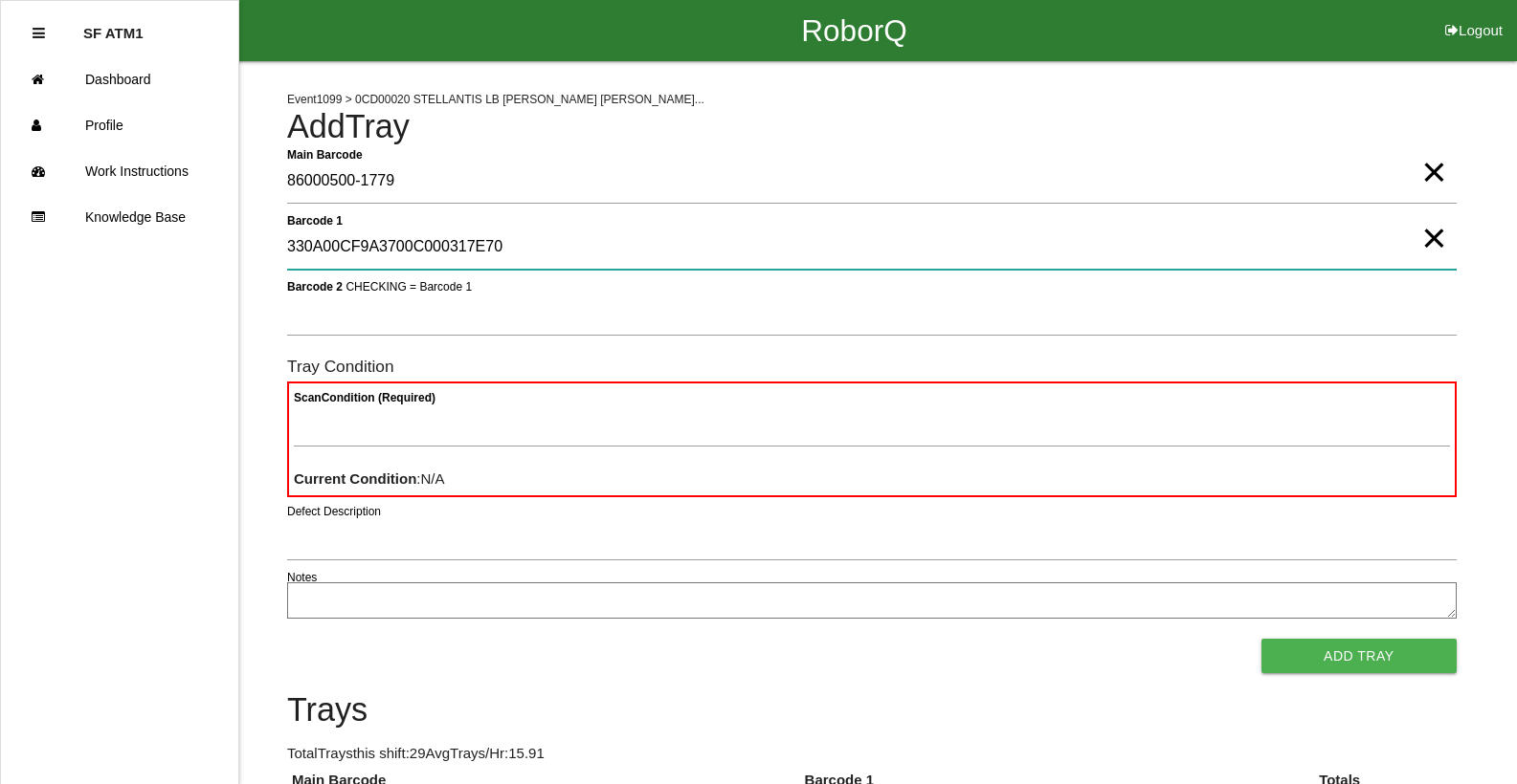
type 1 "330A00CF9A3700C000317E70"
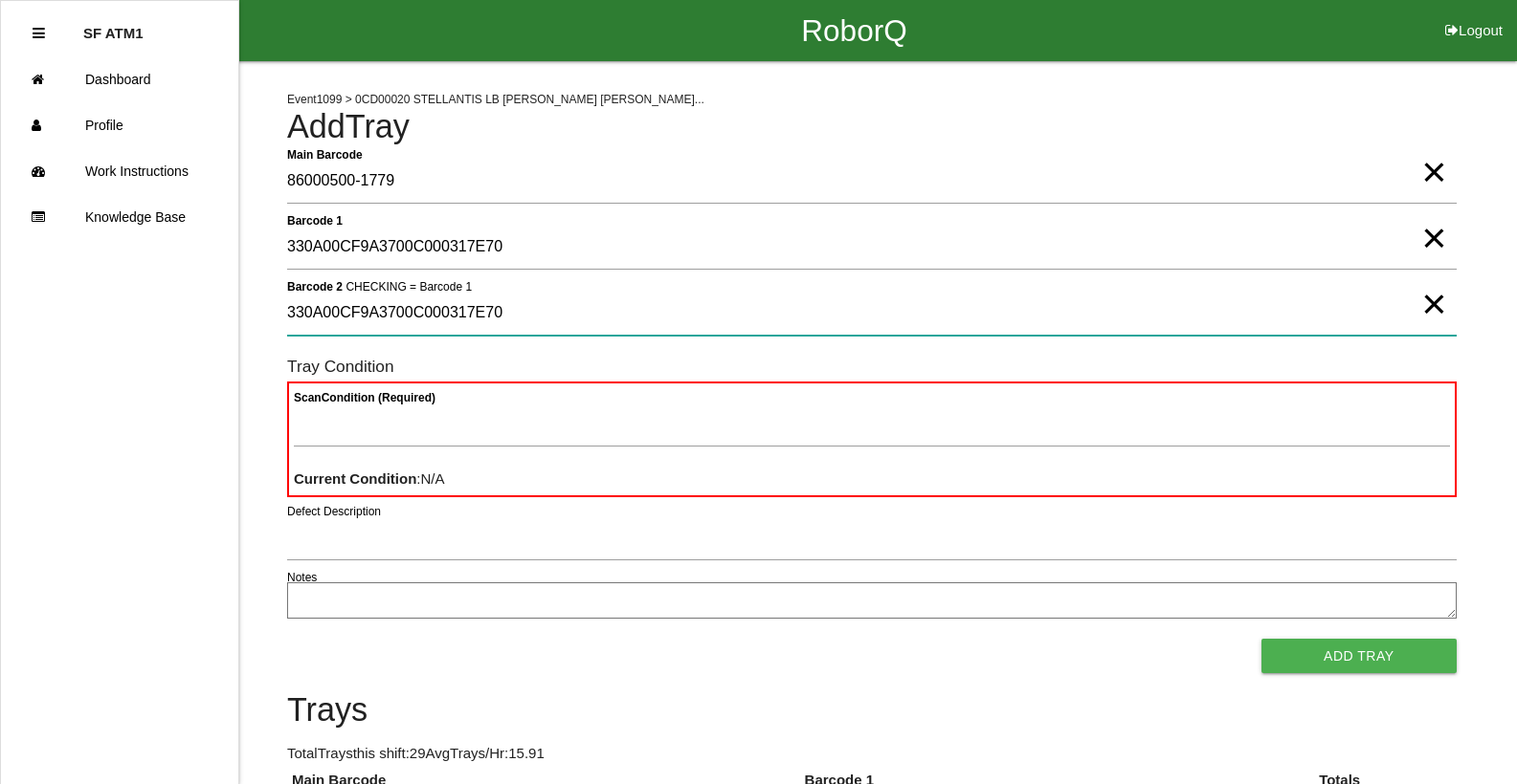
type 2 "330A00CF9A3700C000317E70"
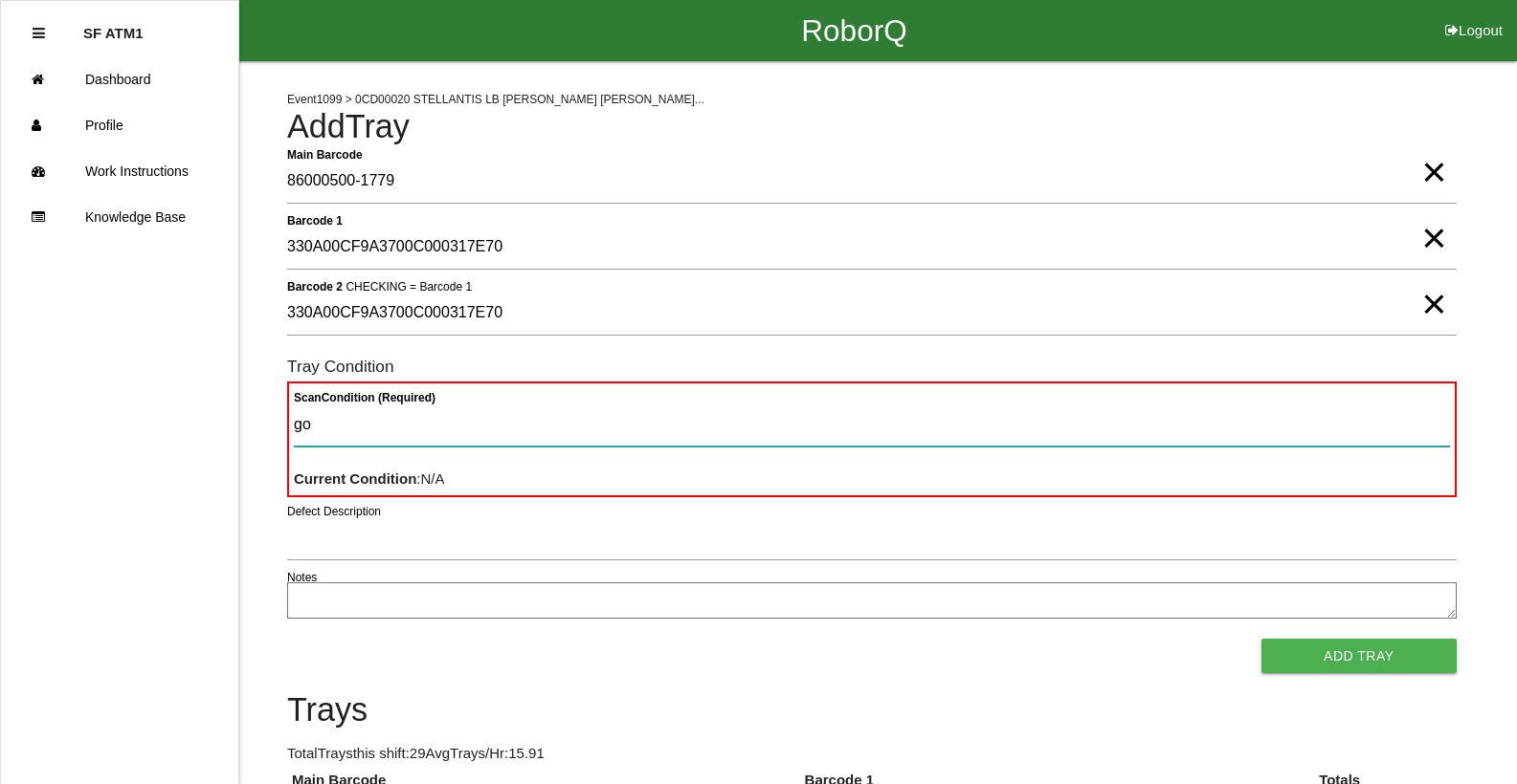
type Condition "goo"
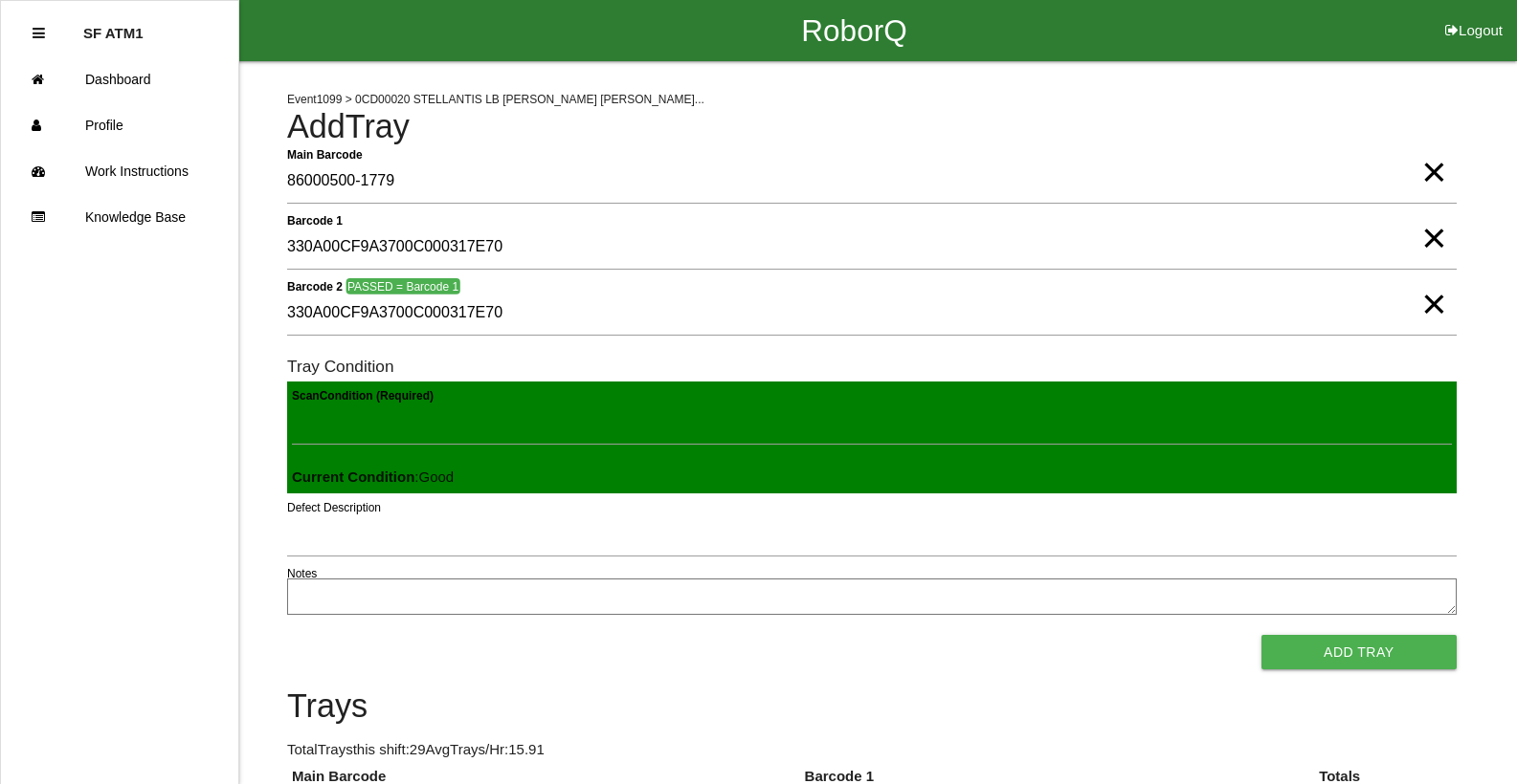
click at [1261, 635] on button "Add Tray" at bounding box center [1358, 652] width 195 height 35
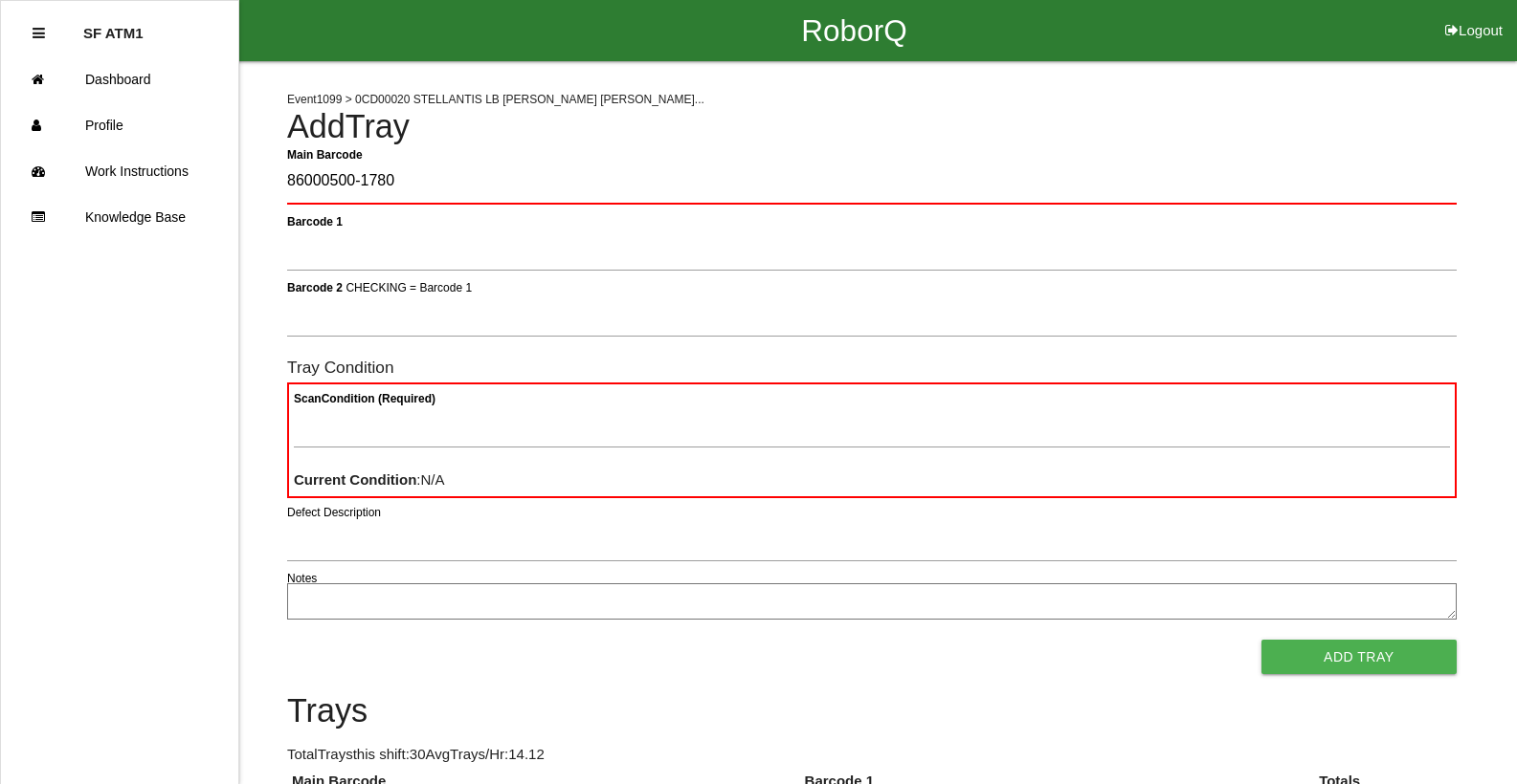
type Barcode "86000500-1780"
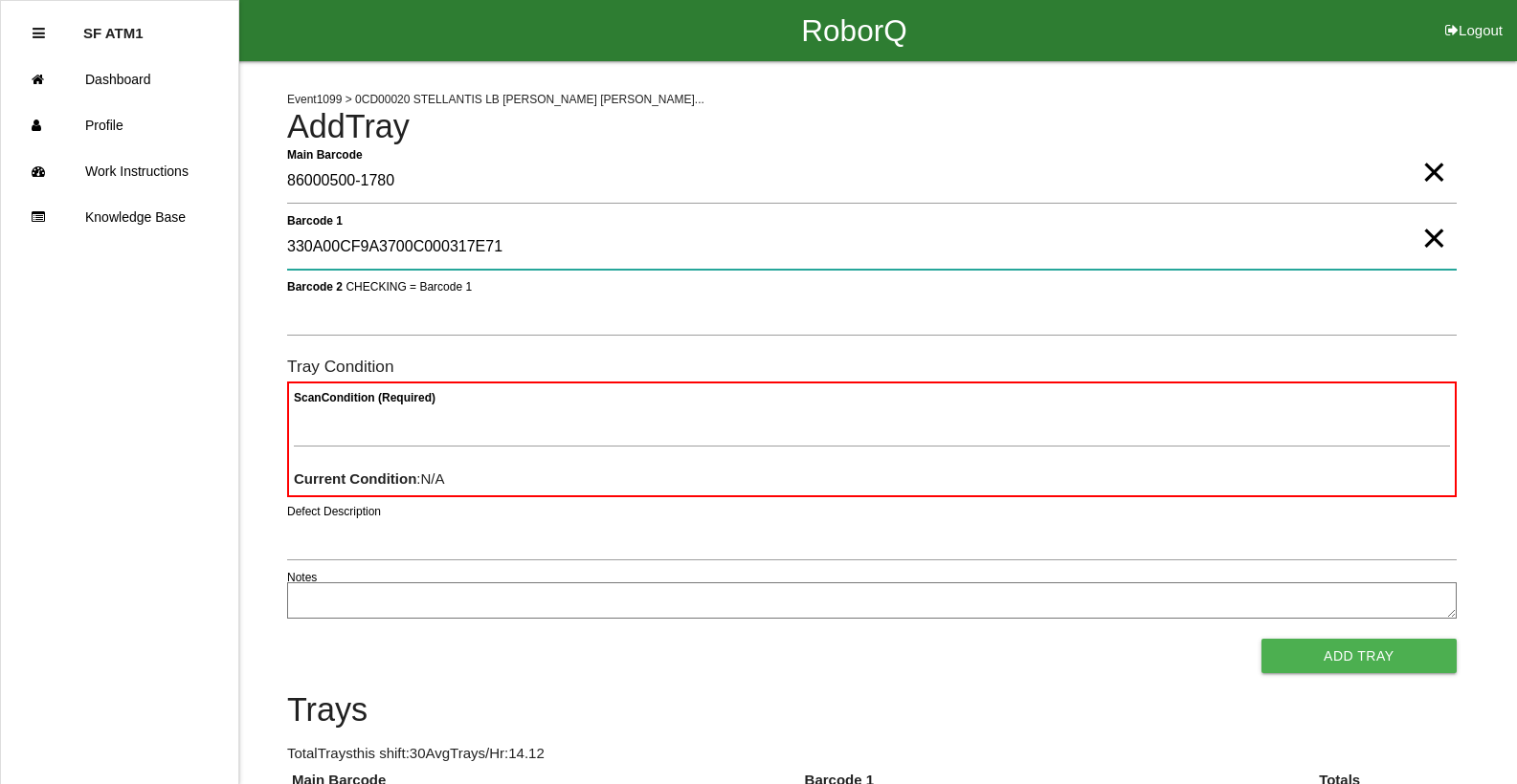
type 1 "330A00CF9A3700C000317E71"
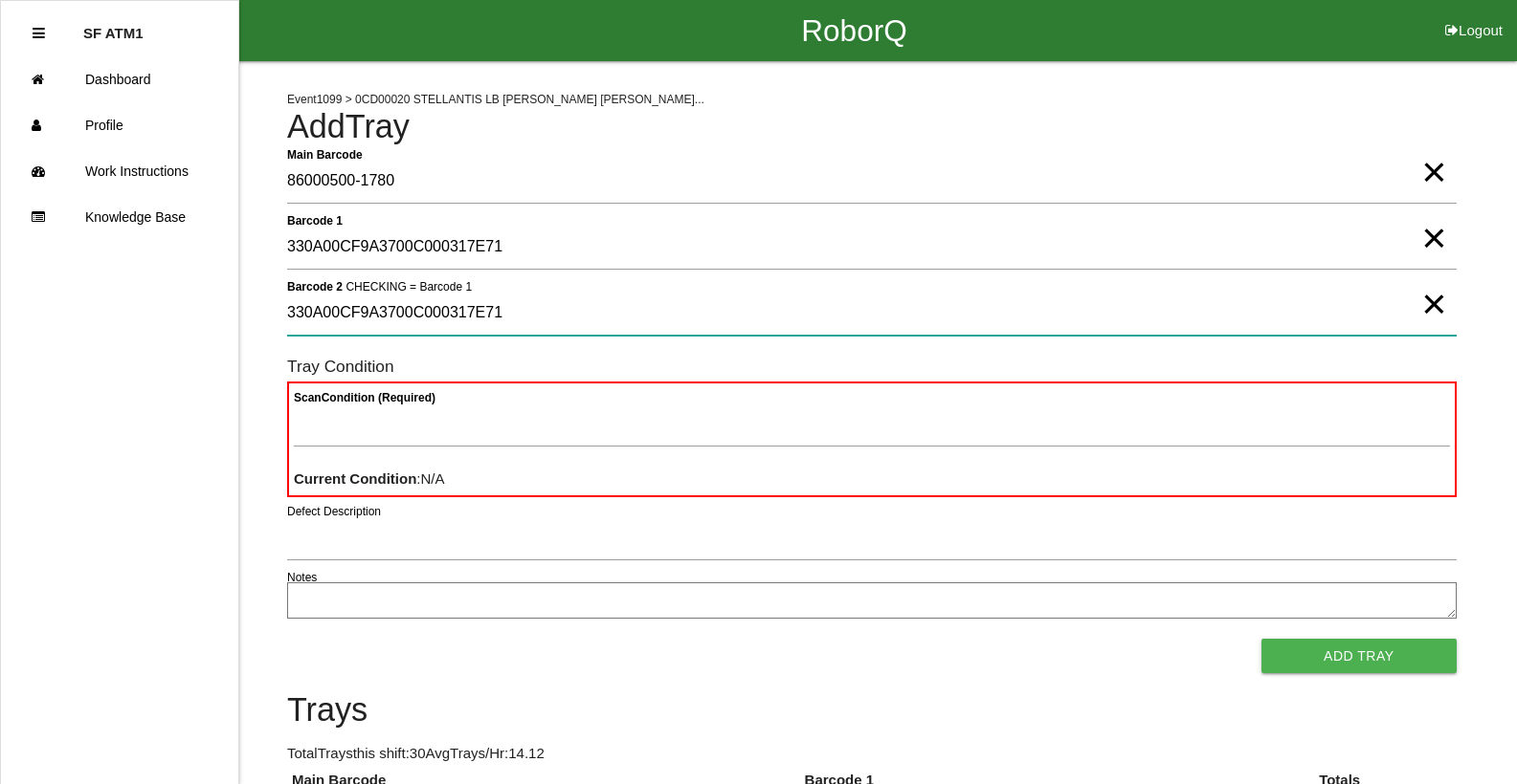
type 2 "330A00CF9A3700C000317E71"
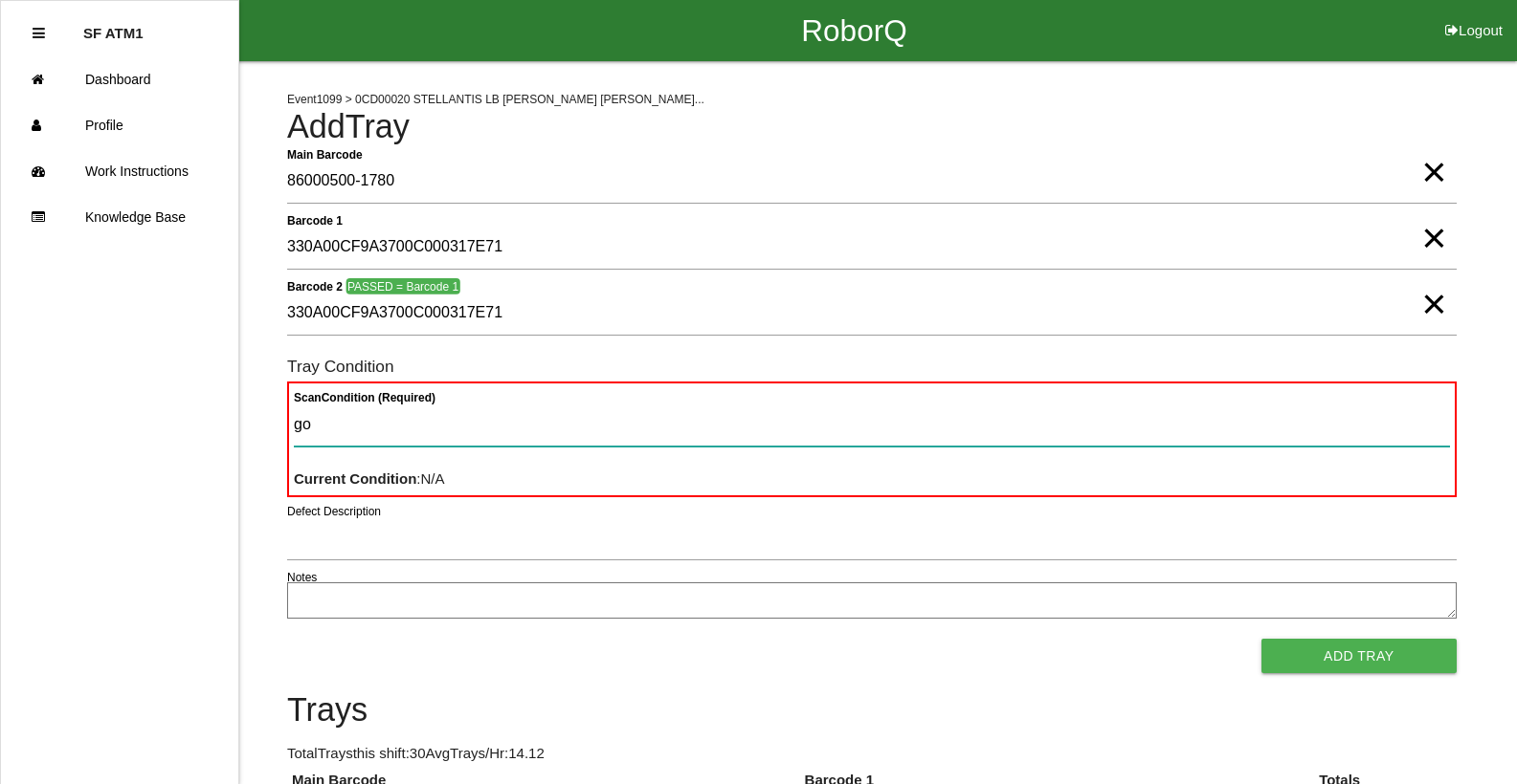
type Condition "goo"
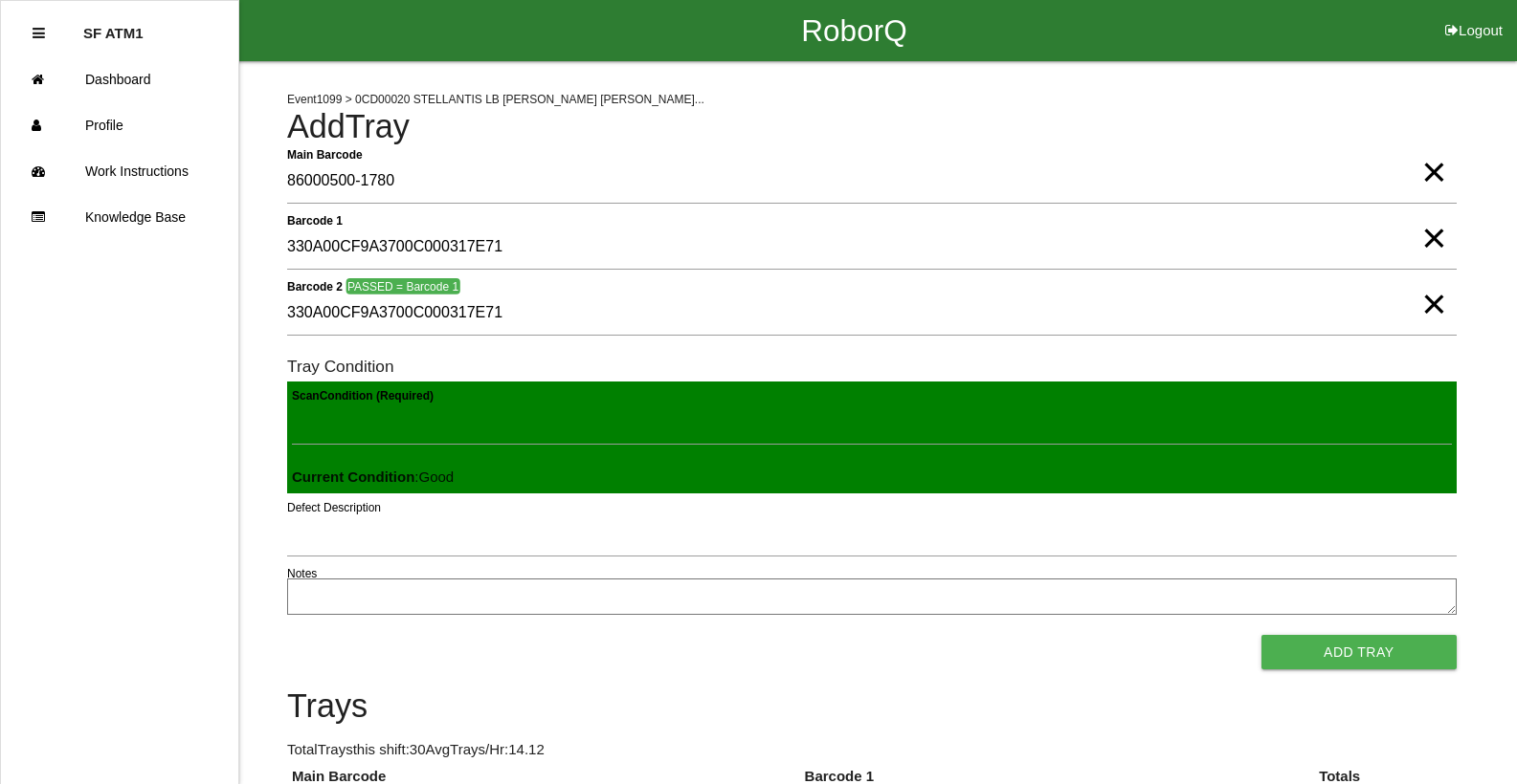
click at [1261, 635] on button "Add Tray" at bounding box center [1358, 652] width 195 height 35
